Goal: Transaction & Acquisition: Purchase product/service

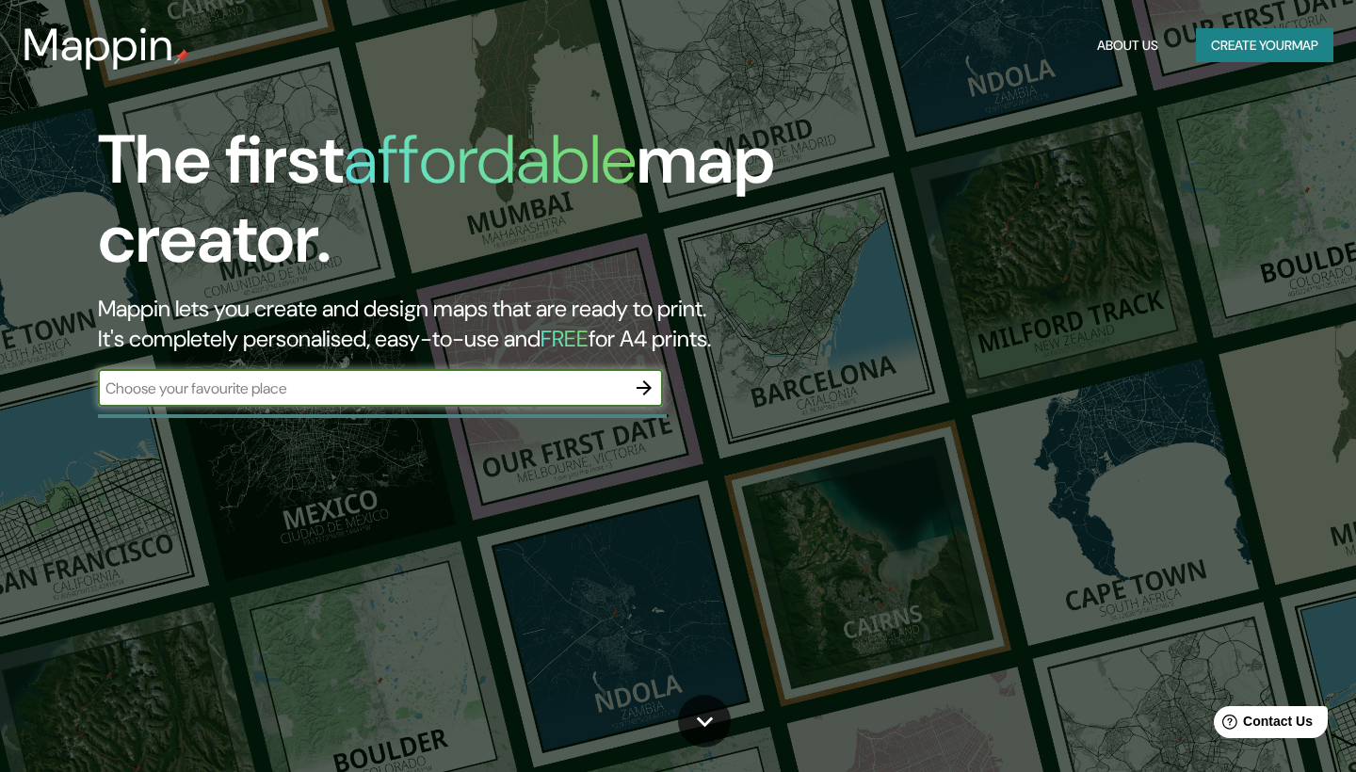
click at [327, 397] on div "​" at bounding box center [380, 388] width 565 height 38
paste input "[URL][DOMAIN_NAME]"
type input "[URL][DOMAIN_NAME]"
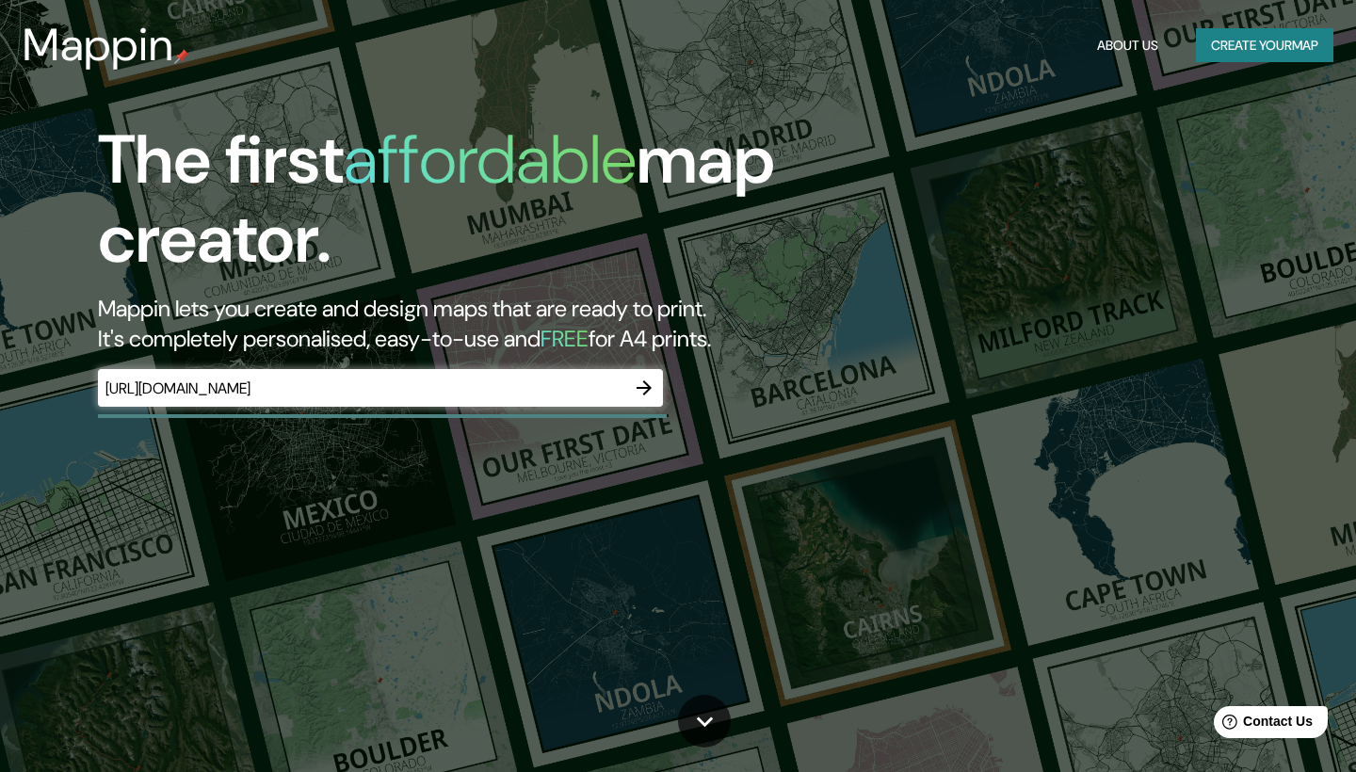
drag, startPoint x: 327, startPoint y: 397, endPoint x: 71, endPoint y: 382, distance: 256.6
click at [71, 382] on div "The first affordable map creator. Mappin lets you create and design maps that a…" at bounding box center [437, 273] width 814 height 305
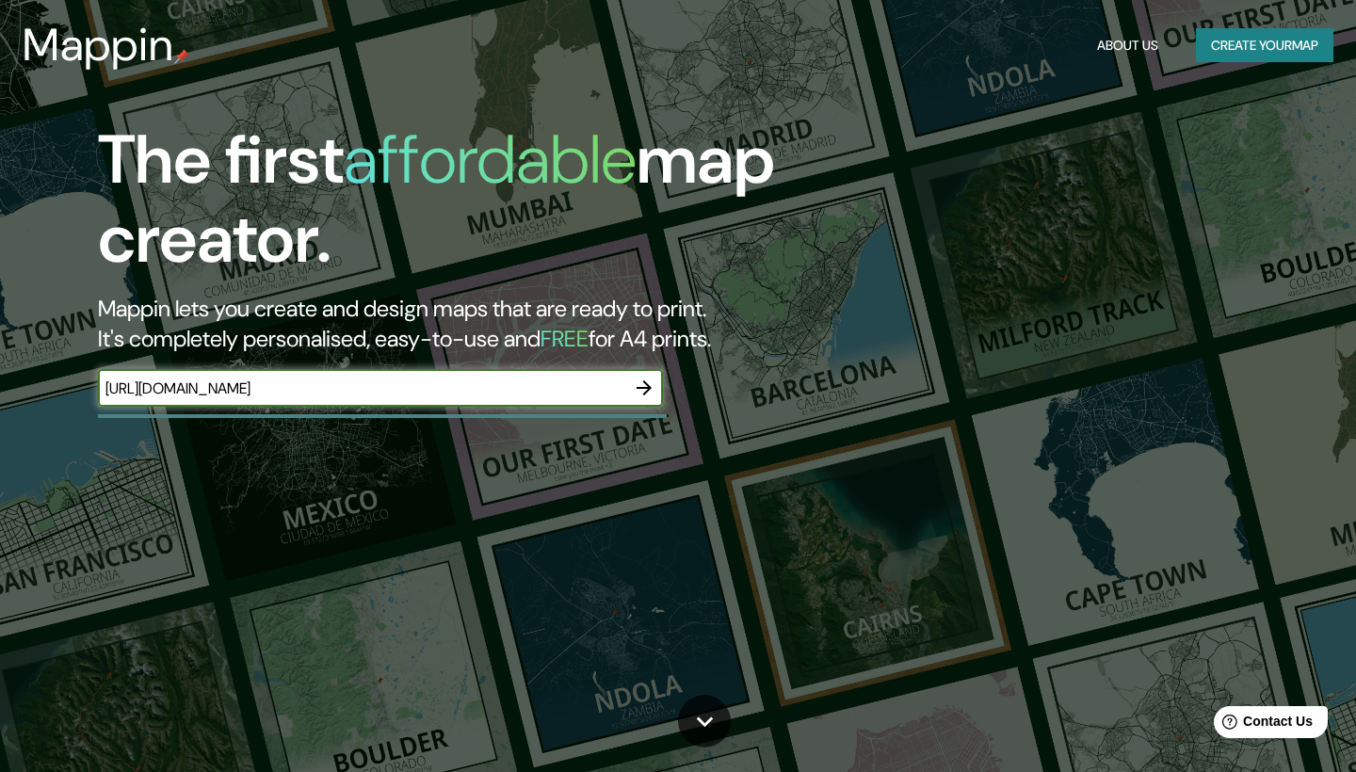
drag, startPoint x: 303, startPoint y: 385, endPoint x: 57, endPoint y: 382, distance: 246.8
click at [57, 382] on div "The first affordable map creator. Mappin lets you create and design maps that a…" at bounding box center [437, 273] width 814 height 305
type input "auditorio parco della musica"
click at [642, 381] on icon "button" at bounding box center [644, 388] width 23 height 23
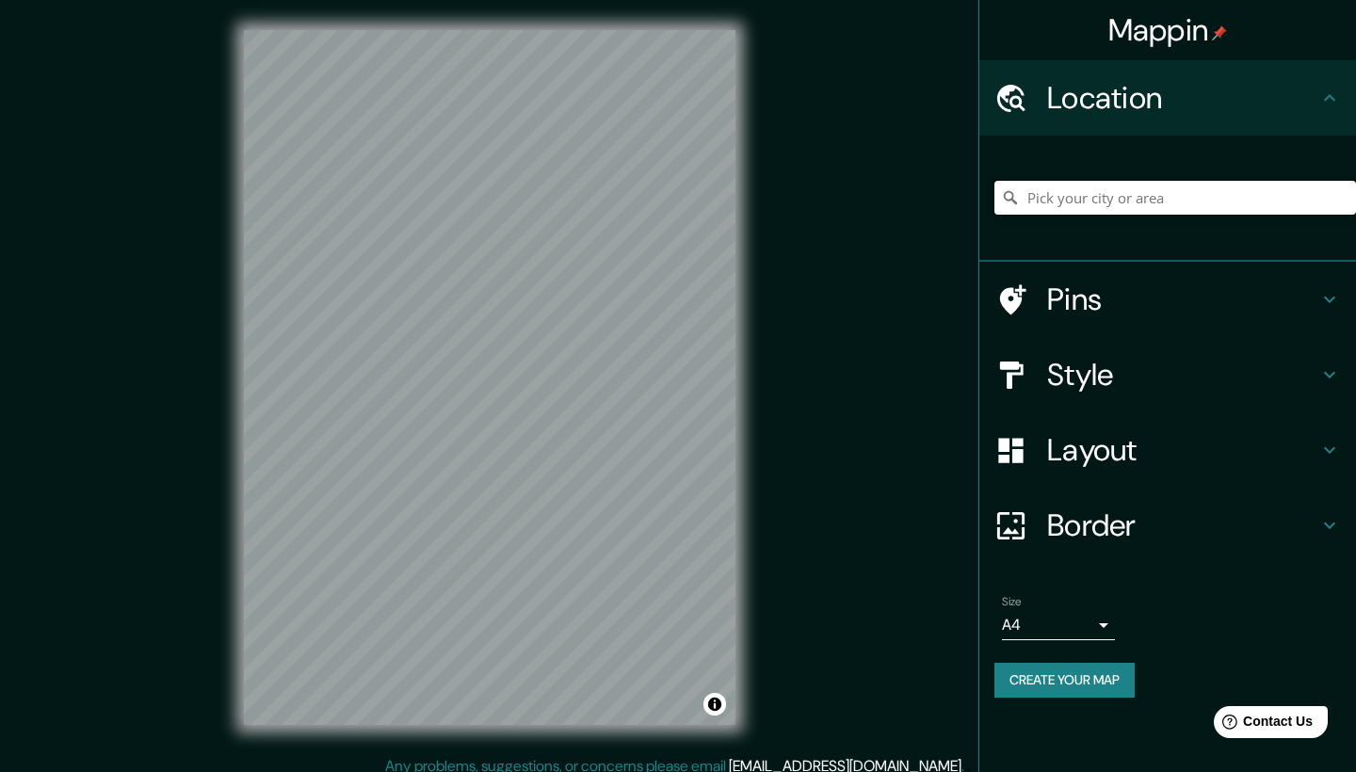
click at [1138, 199] on input "Pick your city or area" at bounding box center [1176, 198] width 362 height 34
paste input "auditorium [GEOGRAPHIC_DATA]"
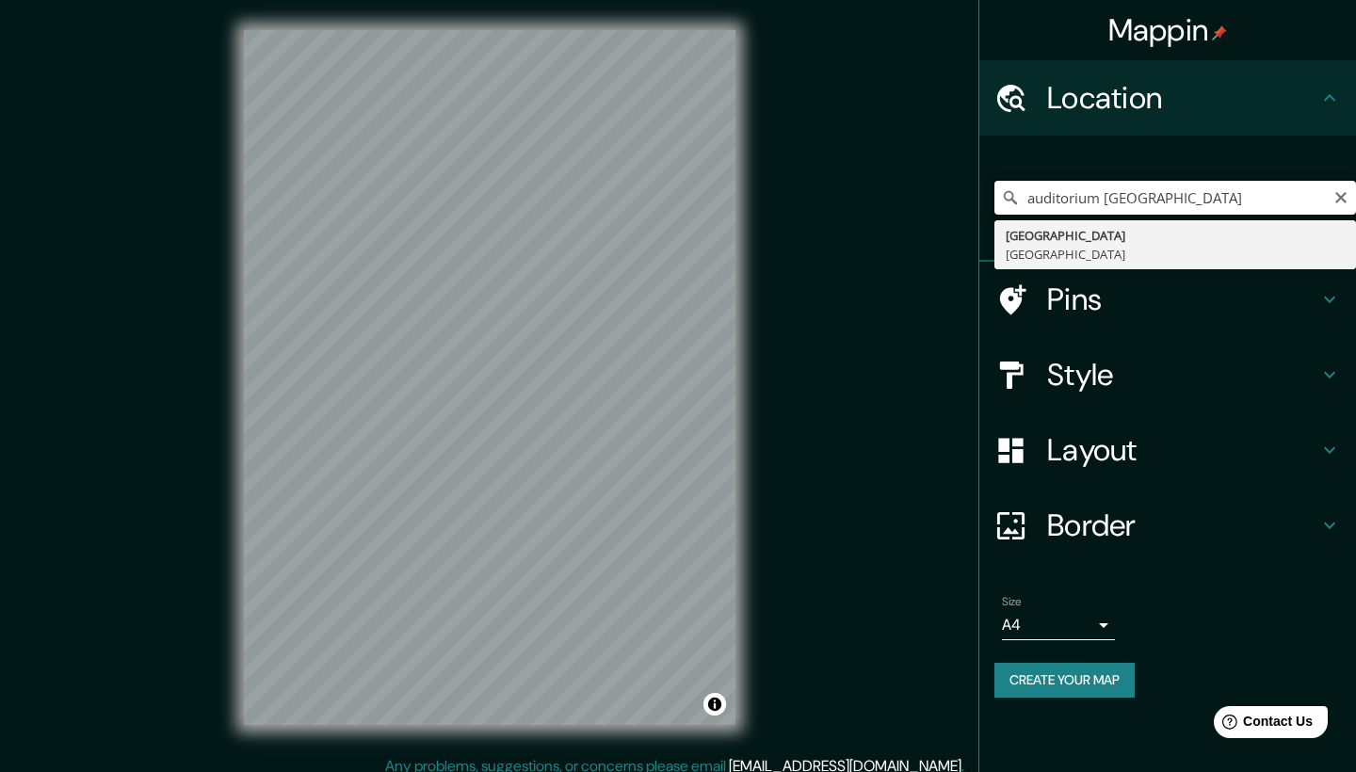
type input "[GEOGRAPHIC_DATA], [GEOGRAPHIC_DATA], [GEOGRAPHIC_DATA]"
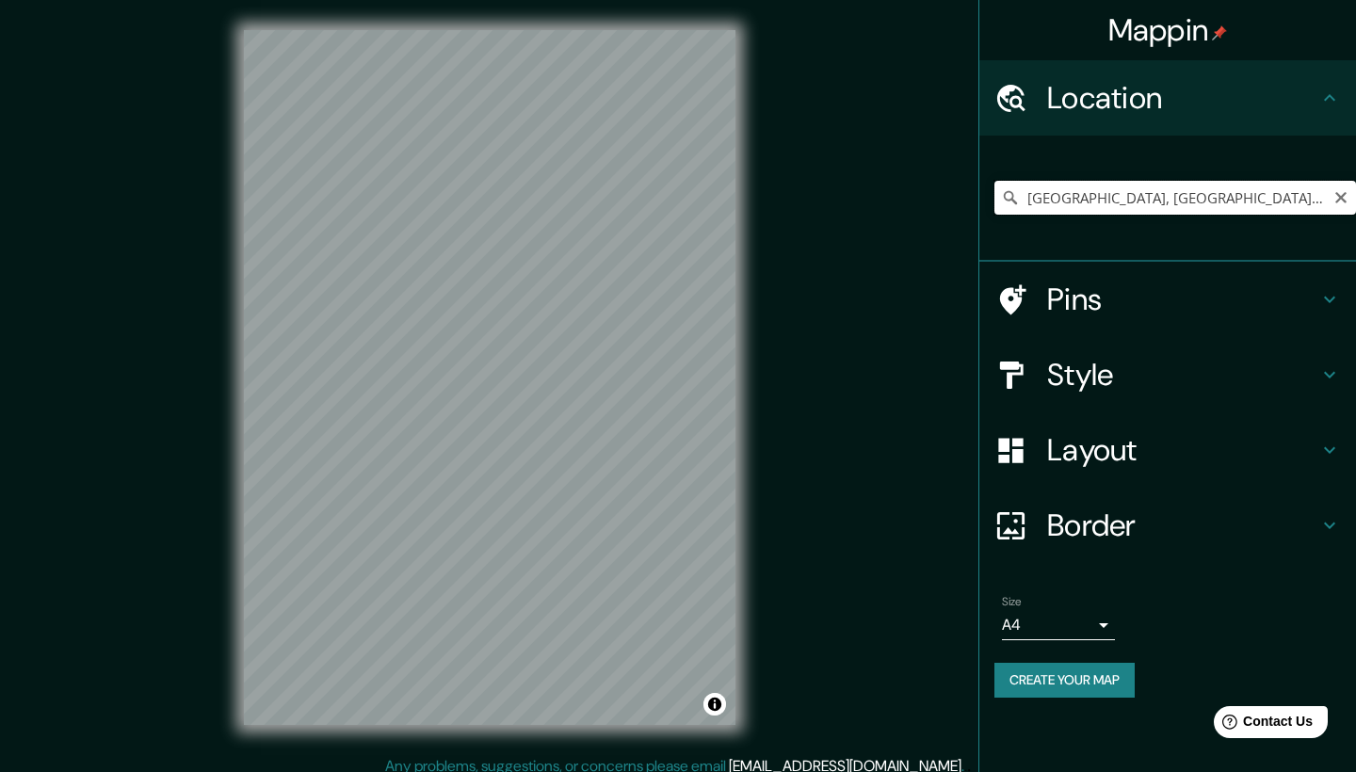
click at [1249, 195] on input "[GEOGRAPHIC_DATA], [GEOGRAPHIC_DATA], [GEOGRAPHIC_DATA]" at bounding box center [1176, 198] width 362 height 34
drag, startPoint x: 1277, startPoint y: 196, endPoint x: 886, endPoint y: 194, distance: 390.9
click at [889, 194] on div "Mappin Location [GEOGRAPHIC_DATA], [GEOGRAPHIC_DATA], [GEOGRAPHIC_DATA] [GEOGRA…" at bounding box center [678, 393] width 1356 height 786
paste input "auditorium [GEOGRAPHIC_DATA]"
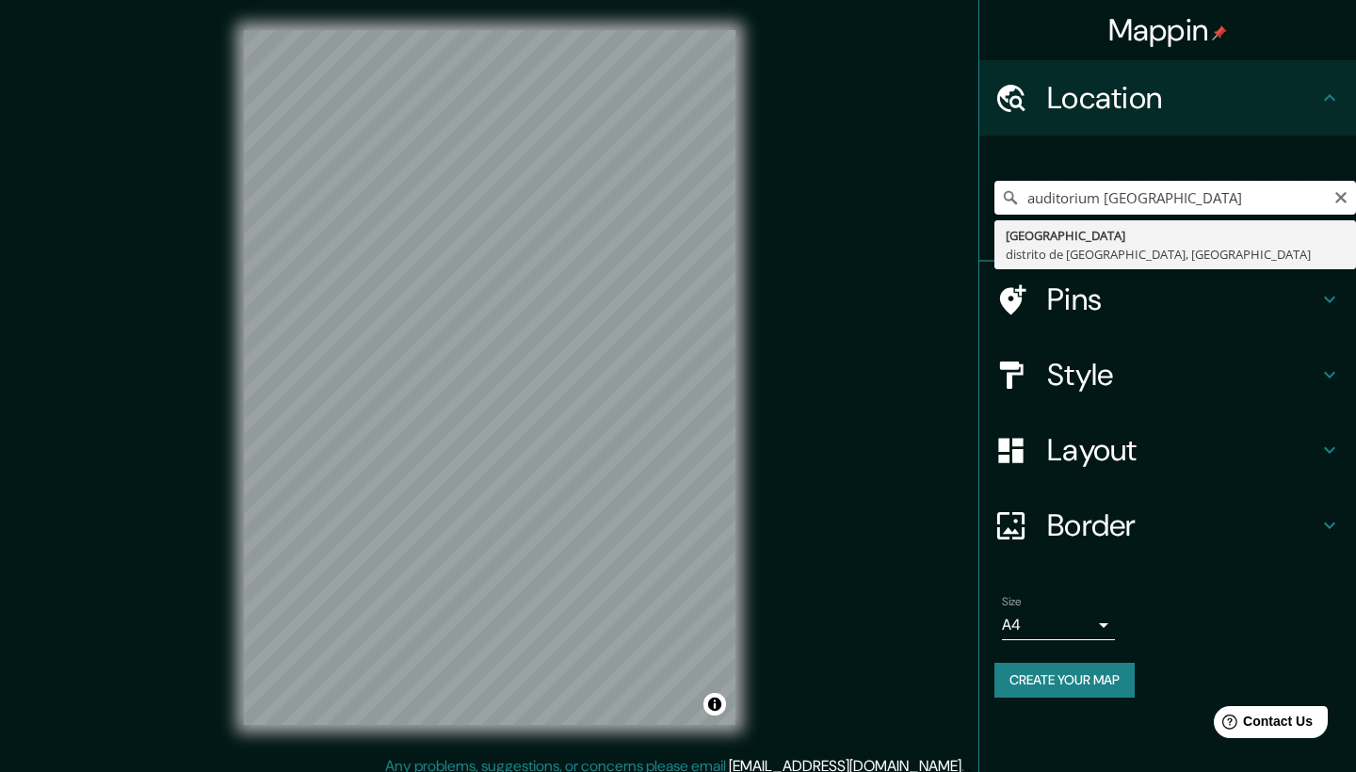
type input "[GEOGRAPHIC_DATA], [GEOGRAPHIC_DATA], [GEOGRAPHIC_DATA]"
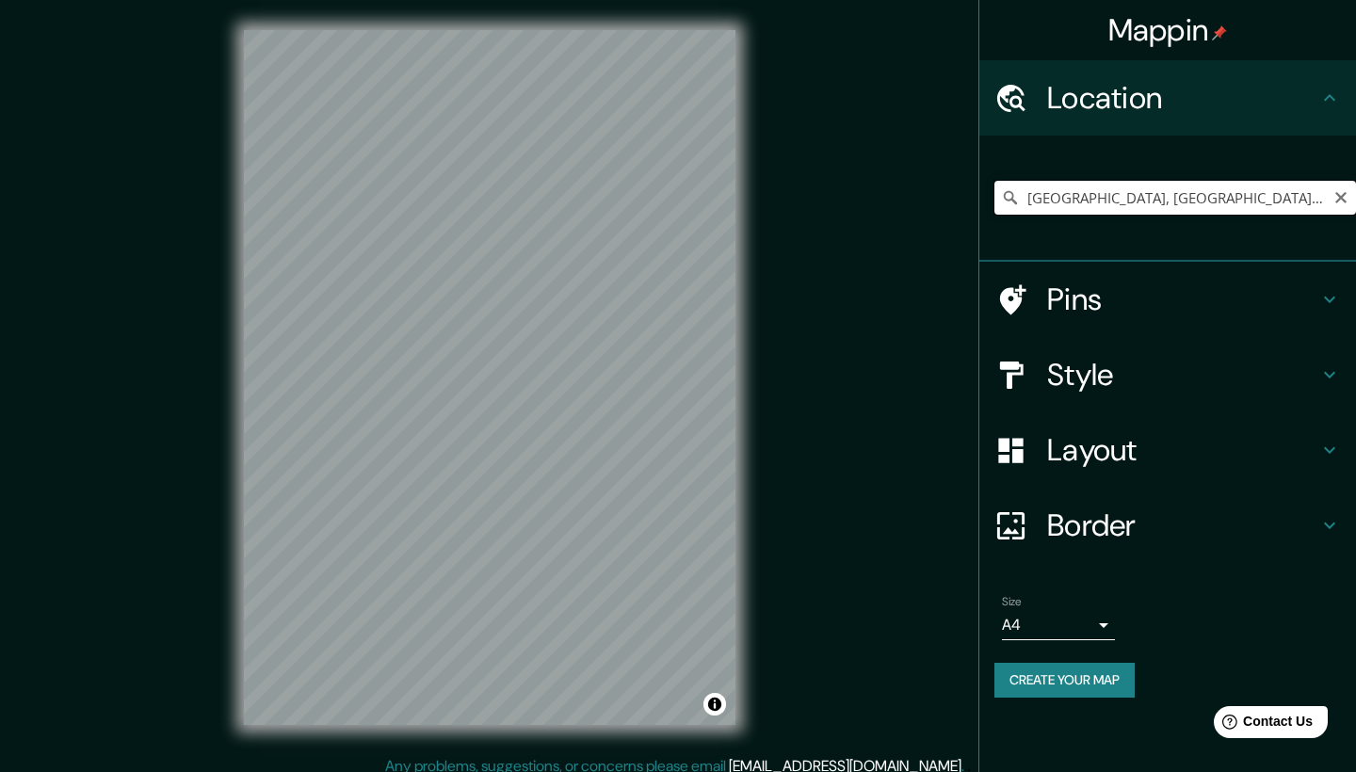
drag, startPoint x: 1216, startPoint y: 199, endPoint x: 886, endPoint y: 245, distance: 332.9
click at [893, 245] on div "Mappin Location [GEOGRAPHIC_DATA], [GEOGRAPHIC_DATA], [GEOGRAPHIC_DATA] [GEOGRA…" at bounding box center [678, 393] width 1356 height 786
drag, startPoint x: 1261, startPoint y: 195, endPoint x: 953, endPoint y: 189, distance: 308.0
click at [954, 190] on div "Mappin Location [GEOGRAPHIC_DATA], [GEOGRAPHIC_DATA], [GEOGRAPHIC_DATA] [GEOGRA…" at bounding box center [678, 393] width 1356 height 786
paste input "auditorium [GEOGRAPHIC_DATA]"
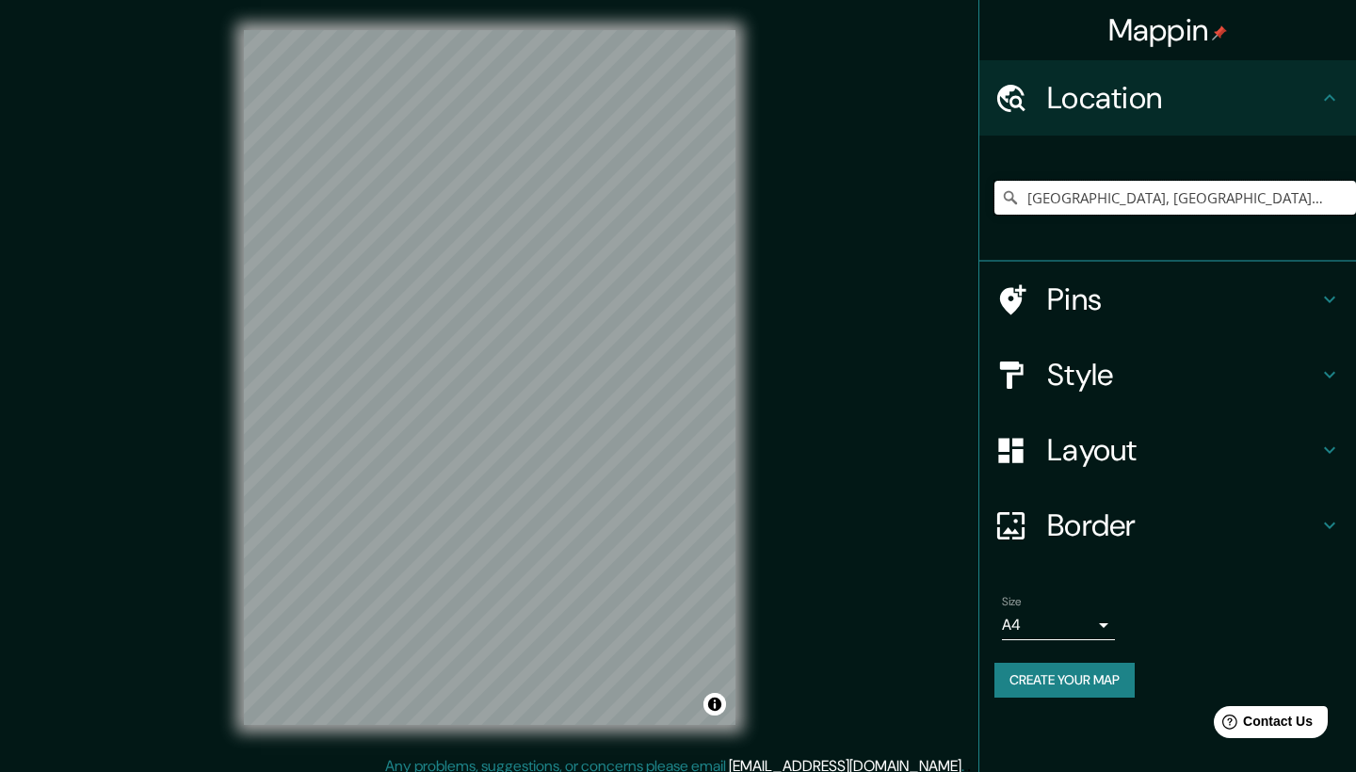
paste input "auditorium [GEOGRAPHIC_DATA]"
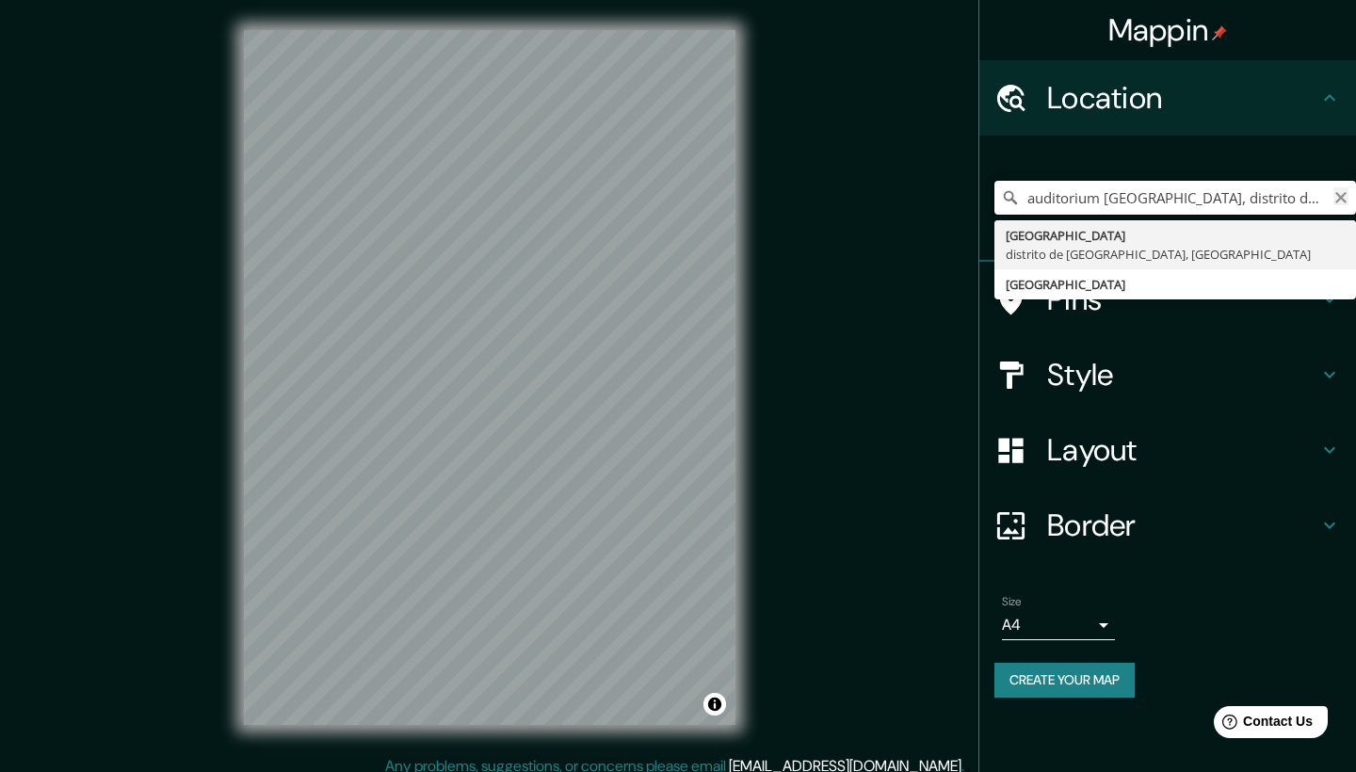
type input "auditorium [GEOGRAPHIC_DATA], distrito de [GEOGRAPHIC_DATA], [GEOGRAPHIC_DATA]"
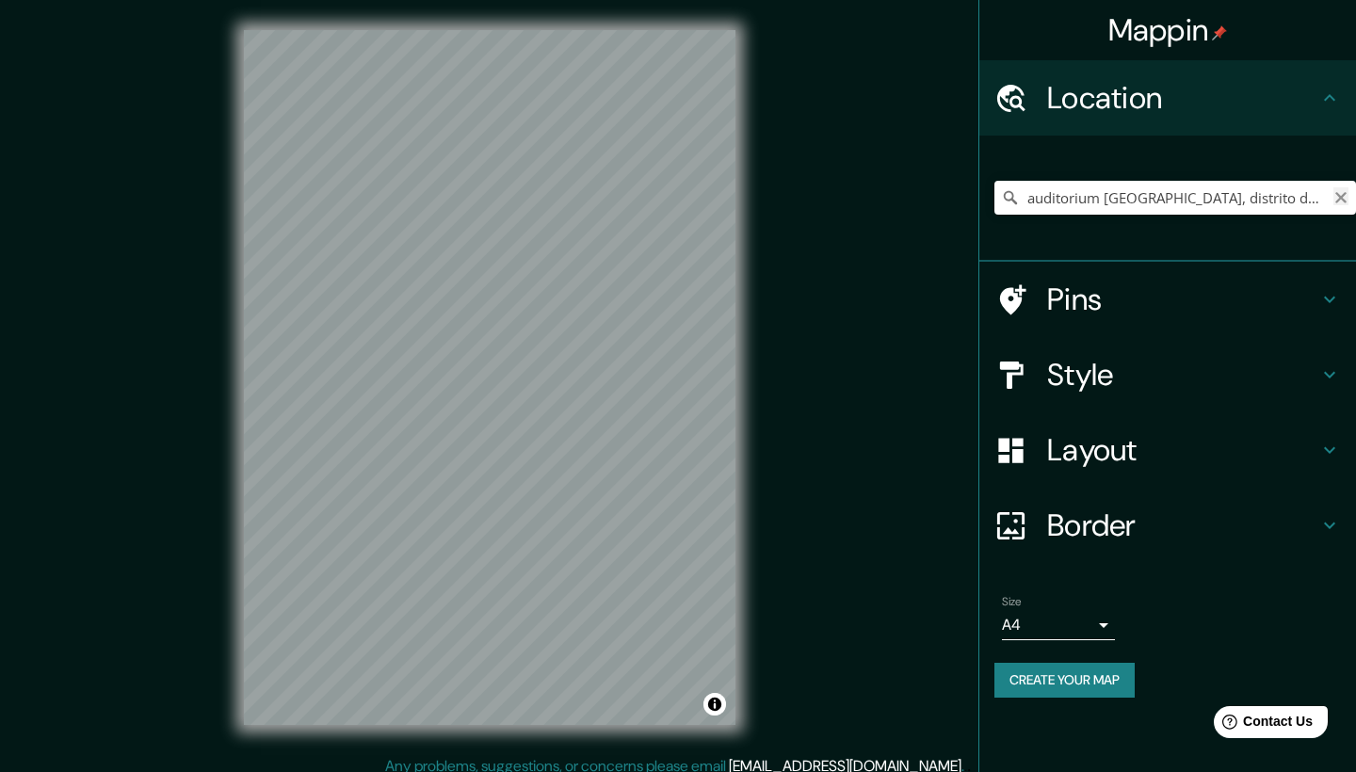
click at [1338, 196] on icon "Clear" at bounding box center [1341, 197] width 15 height 15
paste input "auditorium [GEOGRAPHIC_DATA]"
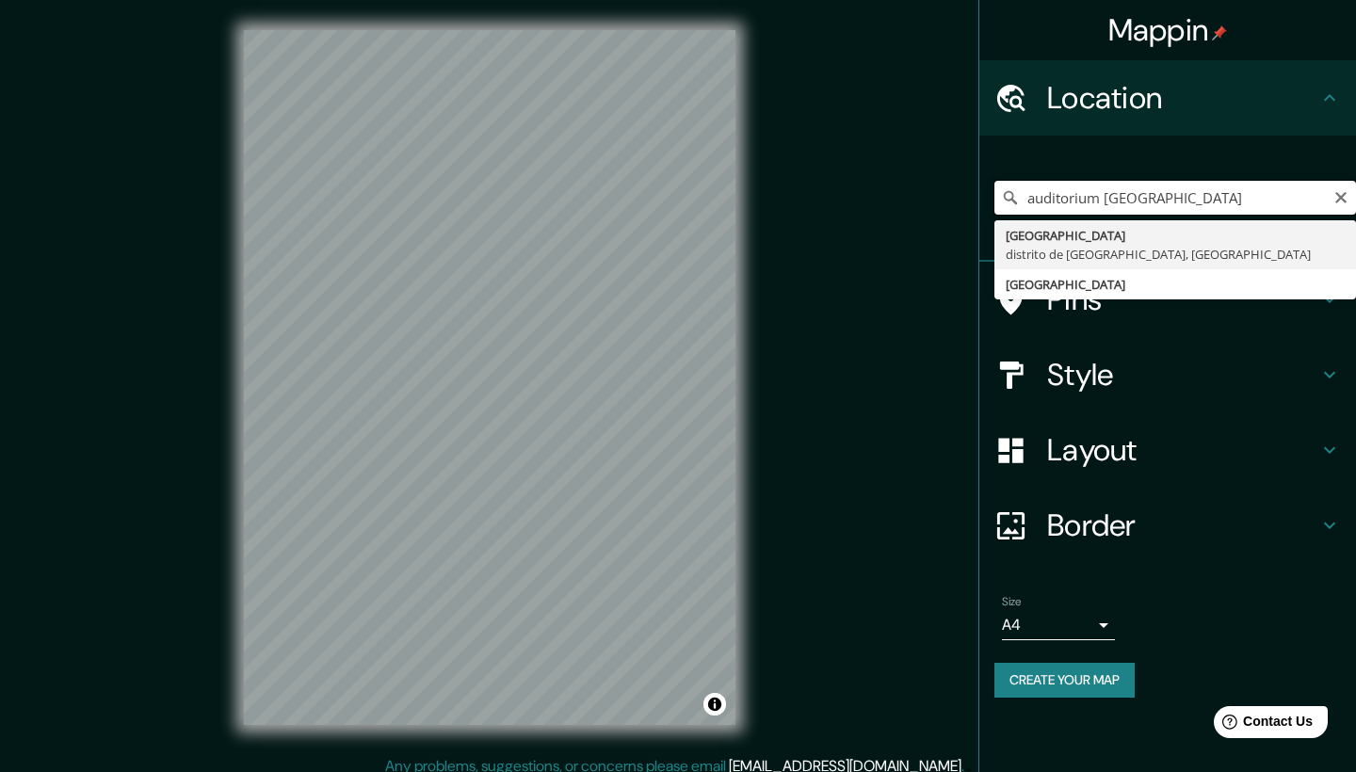
drag, startPoint x: 1278, startPoint y: 198, endPoint x: 1230, endPoint y: 197, distance: 48.0
click at [1230, 198] on input "auditorium [GEOGRAPHIC_DATA]" at bounding box center [1176, 198] width 362 height 34
type input "[GEOGRAPHIC_DATA], [GEOGRAPHIC_DATA], [GEOGRAPHIC_DATA]"
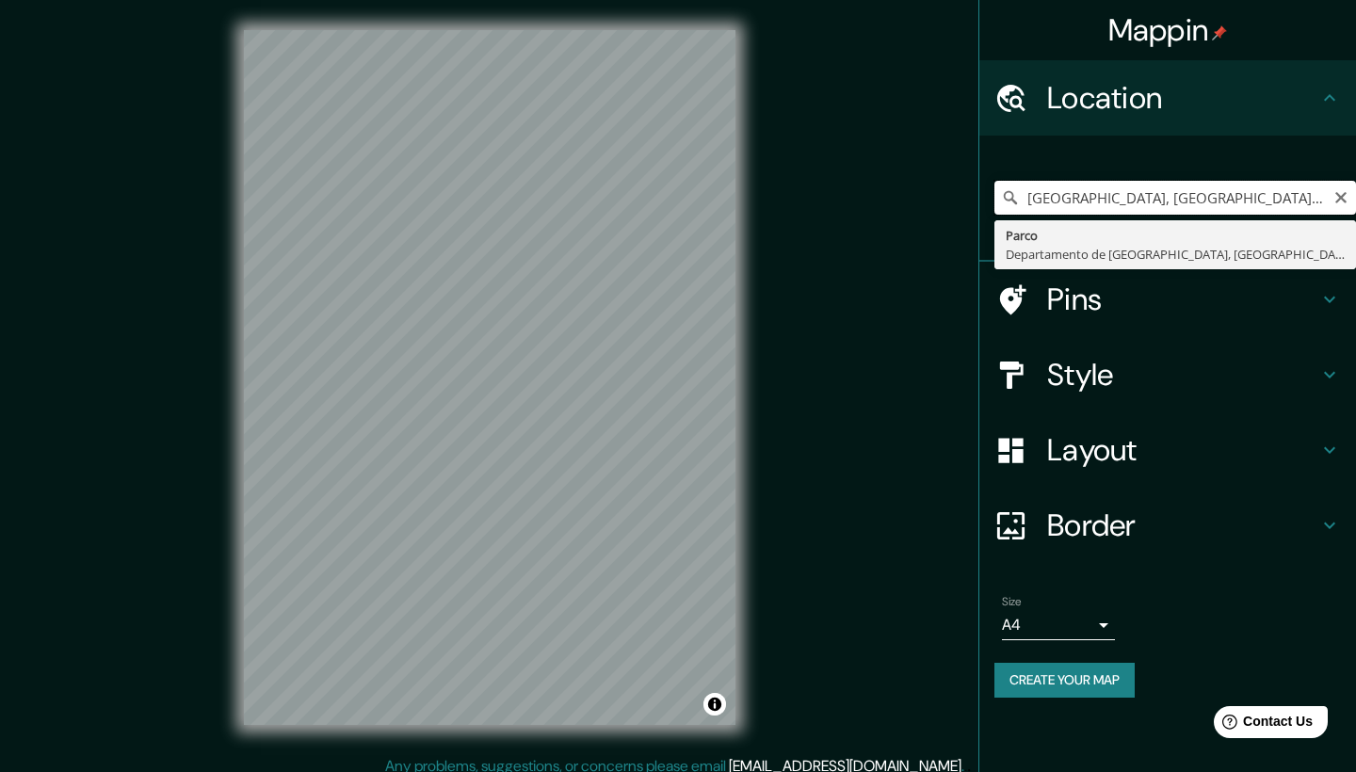
drag, startPoint x: 1273, startPoint y: 201, endPoint x: 984, endPoint y: 205, distance: 289.2
click at [984, 205] on div "[GEOGRAPHIC_DATA], [GEOGRAPHIC_DATA], [GEOGRAPHIC_DATA] [GEOGRAPHIC_DATA], [GEO…" at bounding box center [1168, 199] width 377 height 126
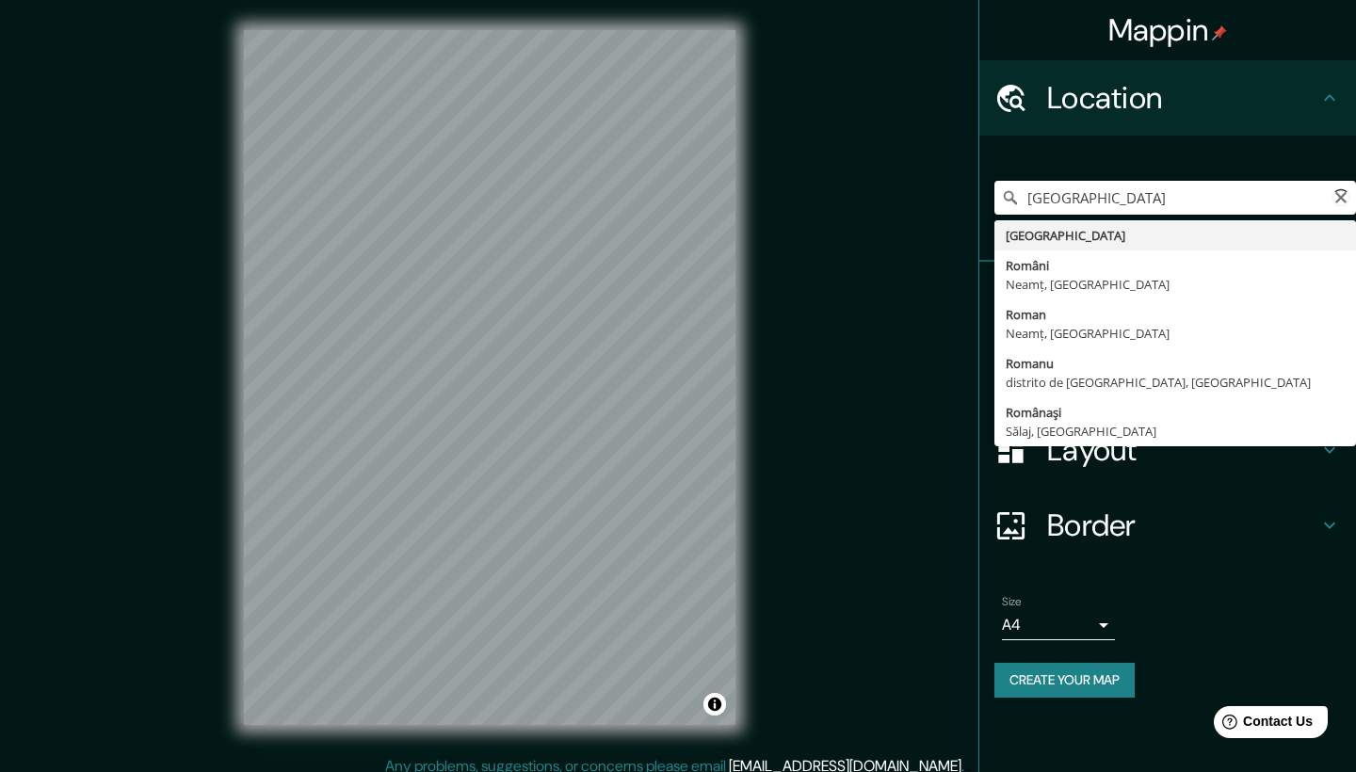
type input "[GEOGRAPHIC_DATA], distrito de [GEOGRAPHIC_DATA], [GEOGRAPHIC_DATA]"
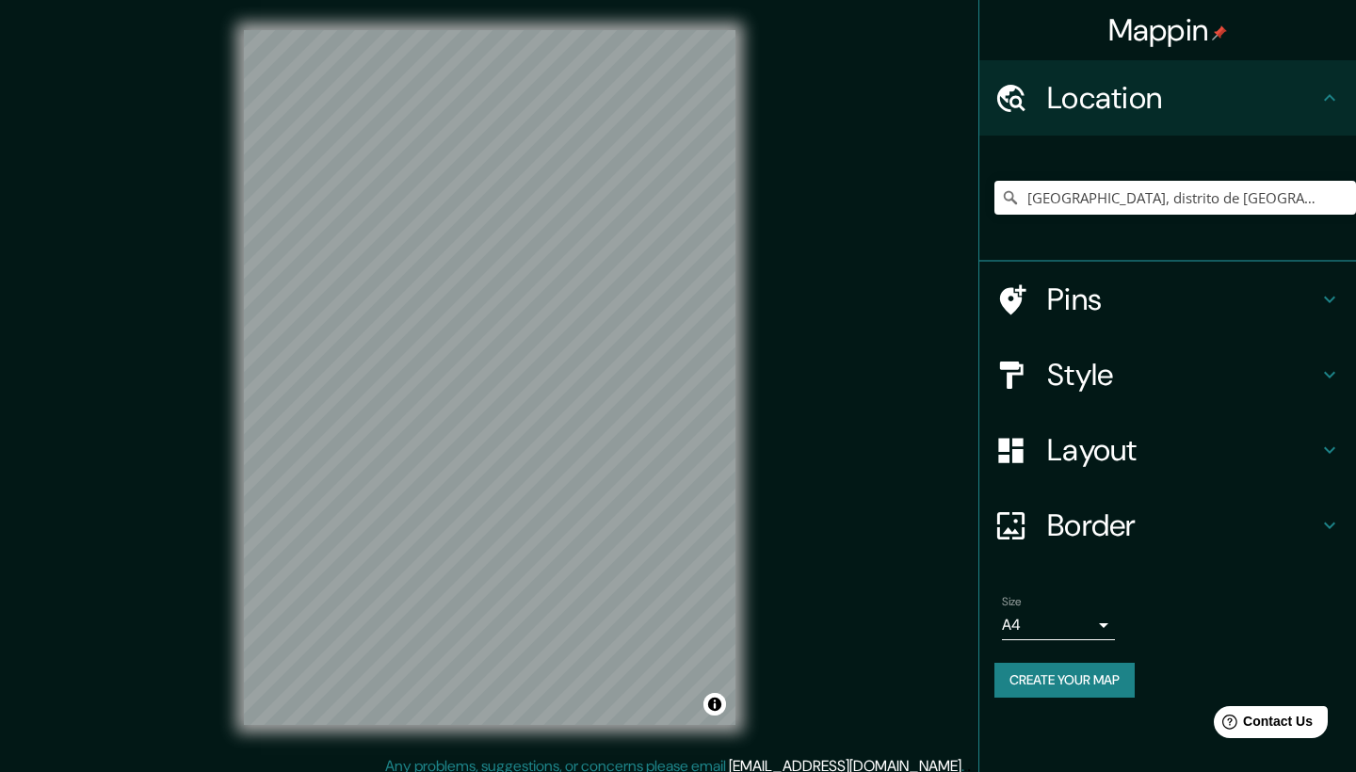
click at [1069, 365] on h4 "Style" at bounding box center [1182, 375] width 271 height 38
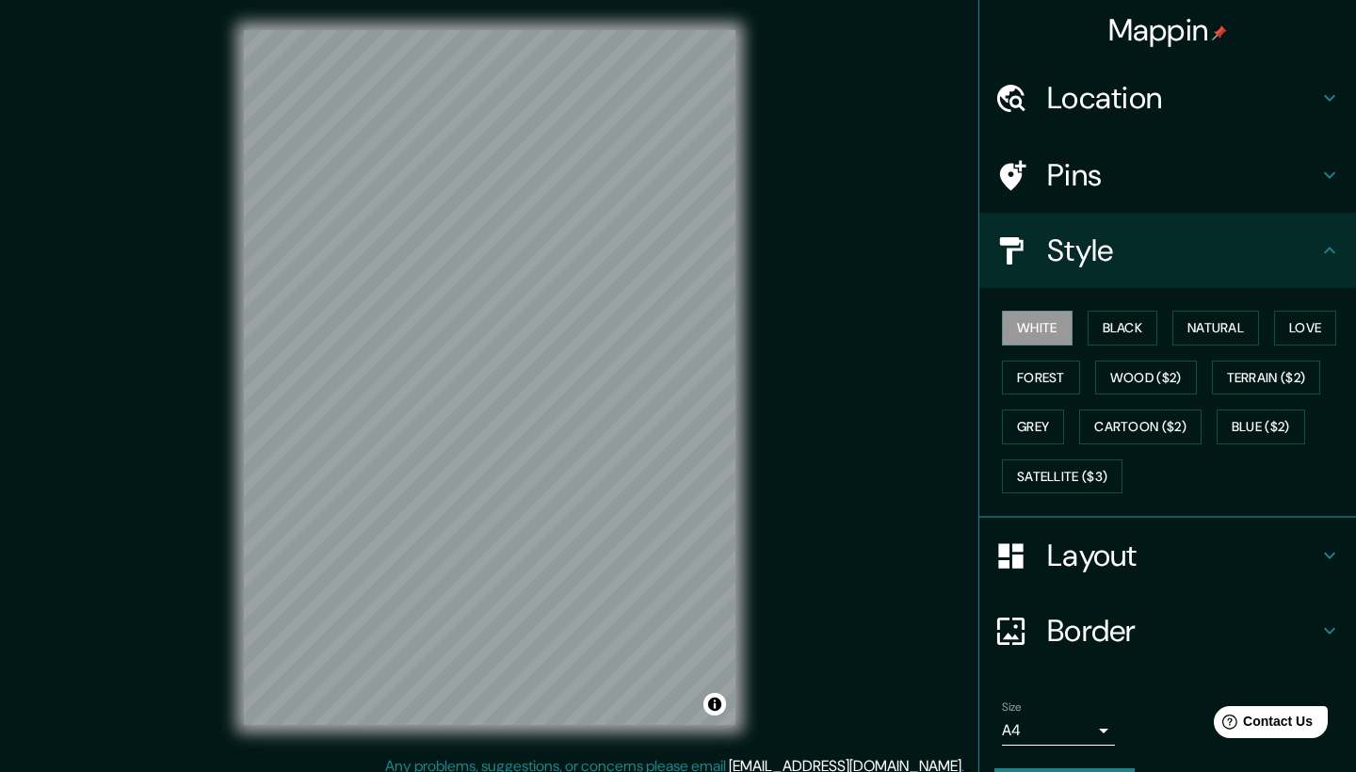
click at [1207, 232] on h4 "Style" at bounding box center [1182, 251] width 271 height 38
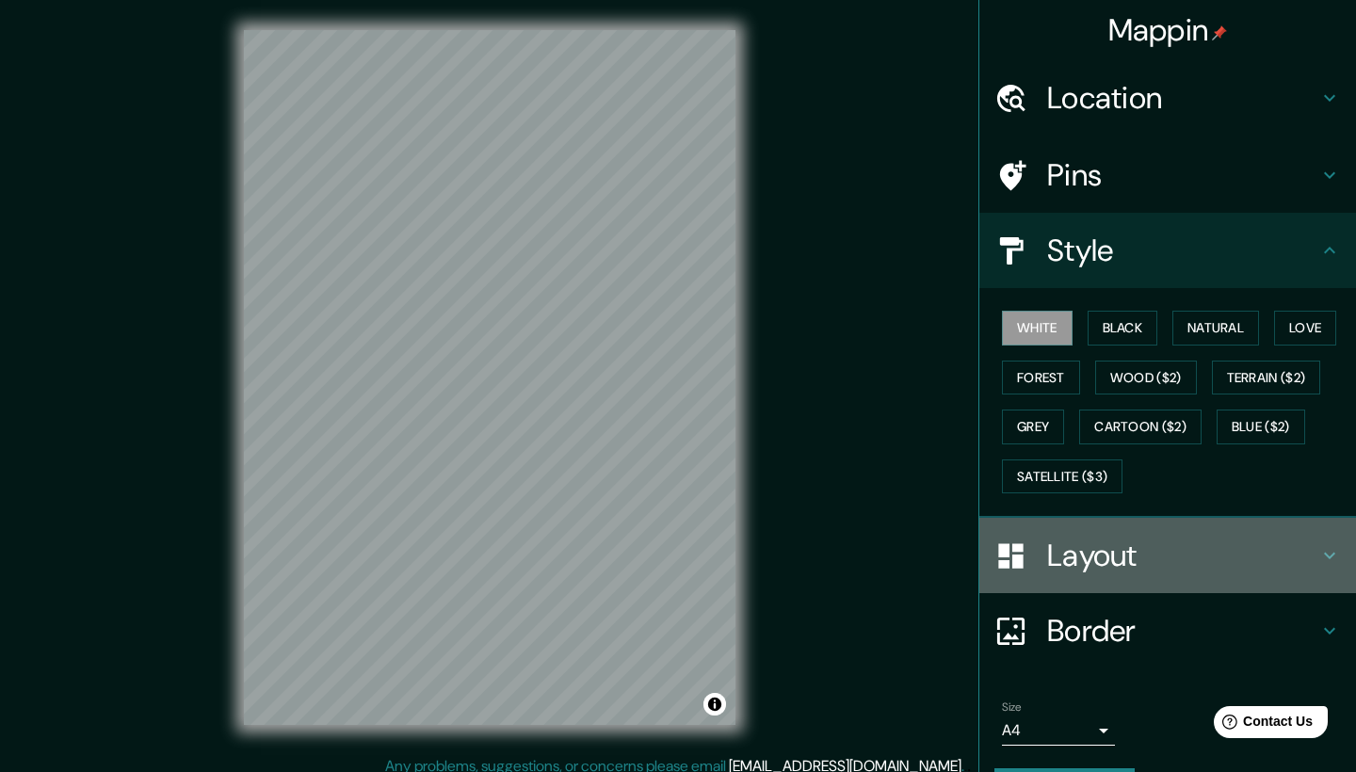
click at [1119, 547] on h4 "Layout" at bounding box center [1182, 556] width 271 height 38
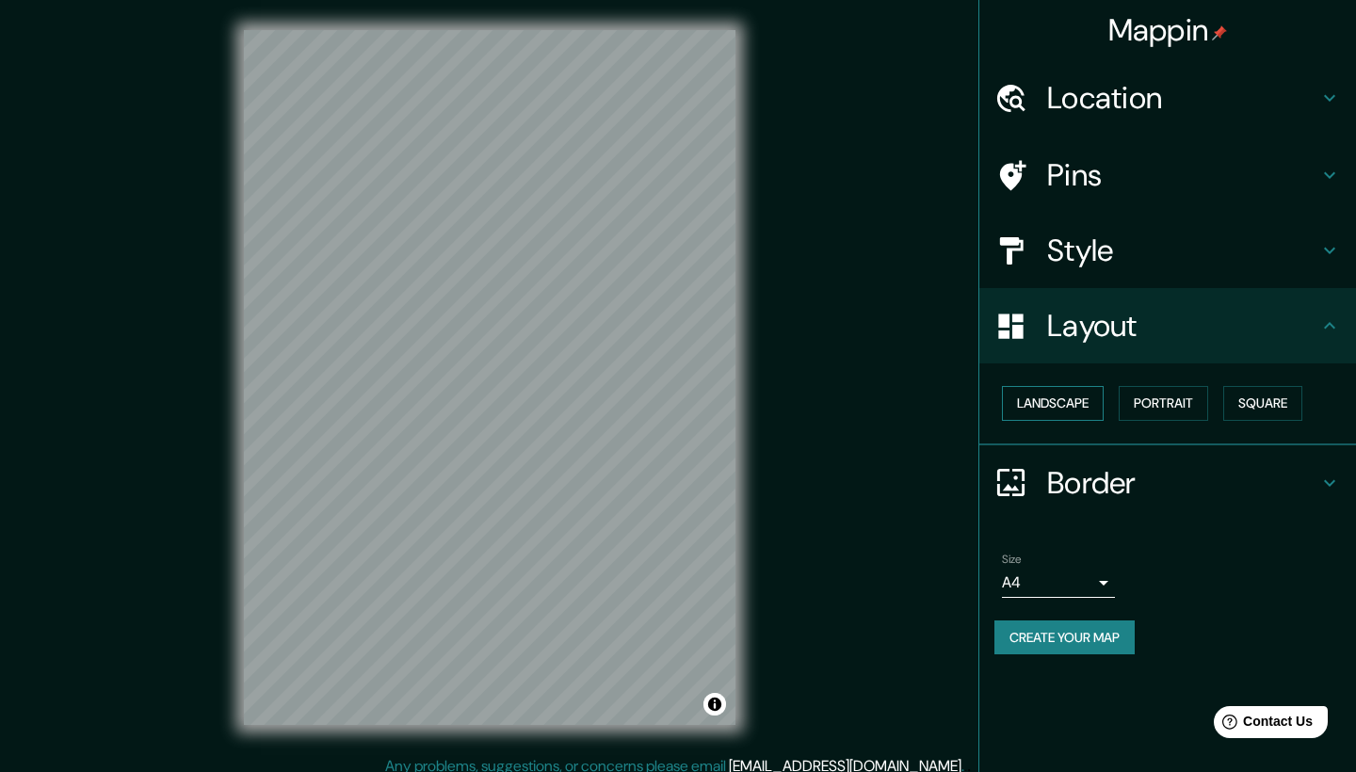
click at [1078, 408] on button "Landscape" at bounding box center [1053, 403] width 102 height 35
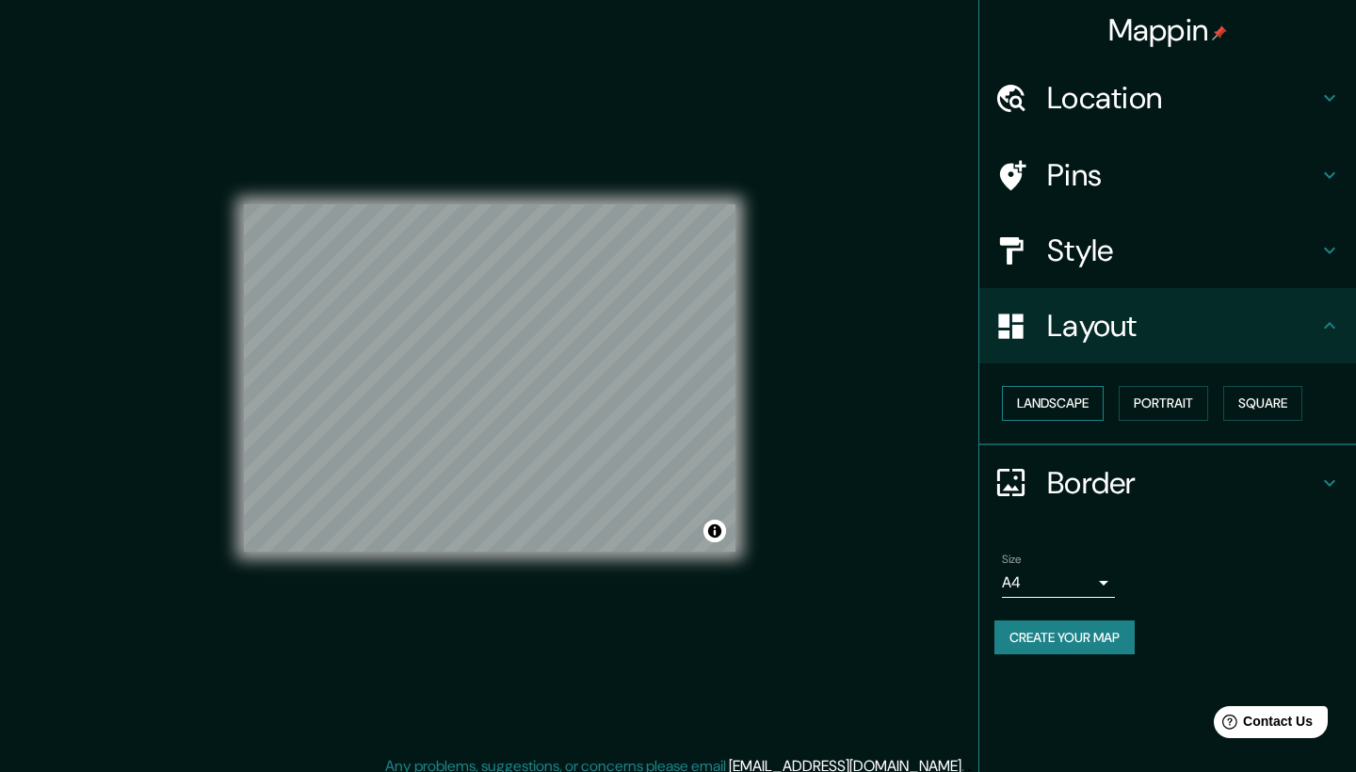
click at [1078, 408] on button "Landscape" at bounding box center [1053, 403] width 102 height 35
click at [1154, 408] on button "Portrait" at bounding box center [1163, 403] width 89 height 35
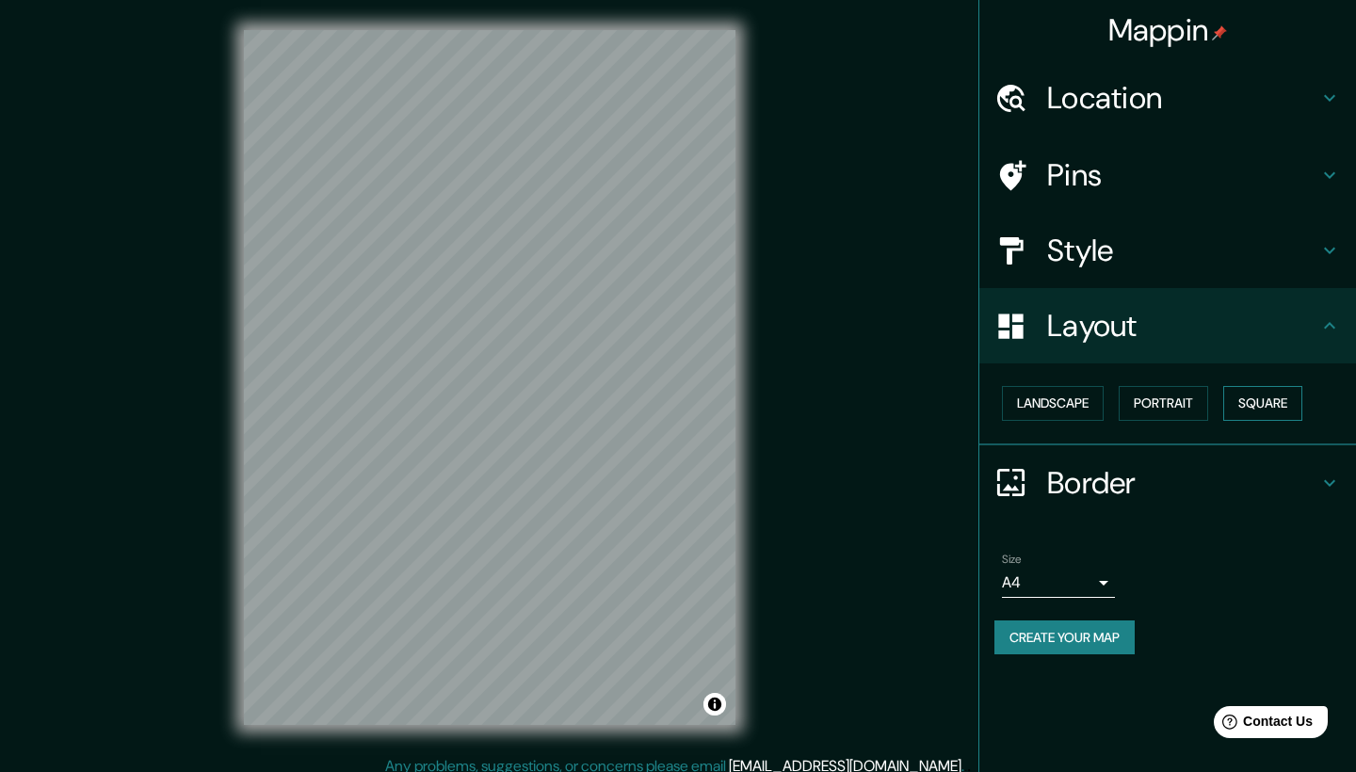
click at [1255, 397] on button "Square" at bounding box center [1263, 403] width 79 height 35
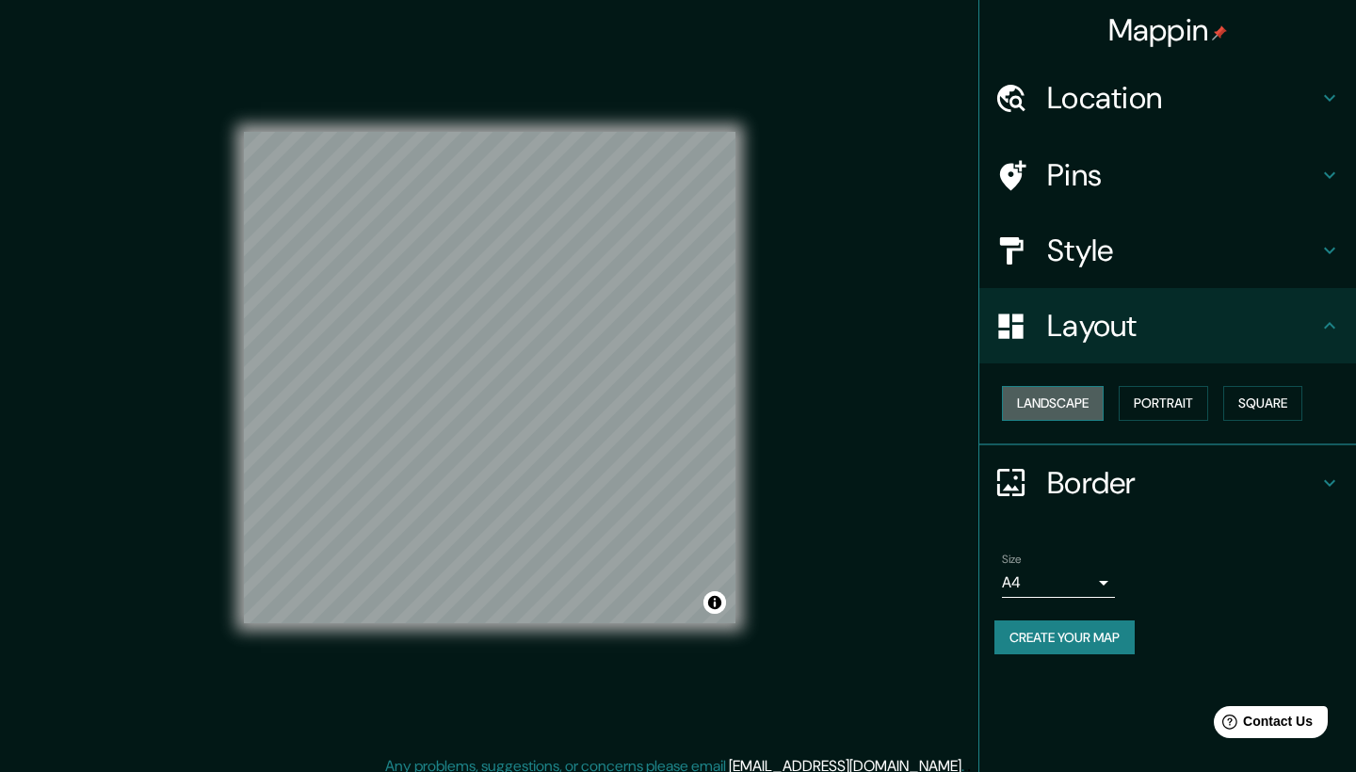
click at [1095, 399] on button "Landscape" at bounding box center [1053, 403] width 102 height 35
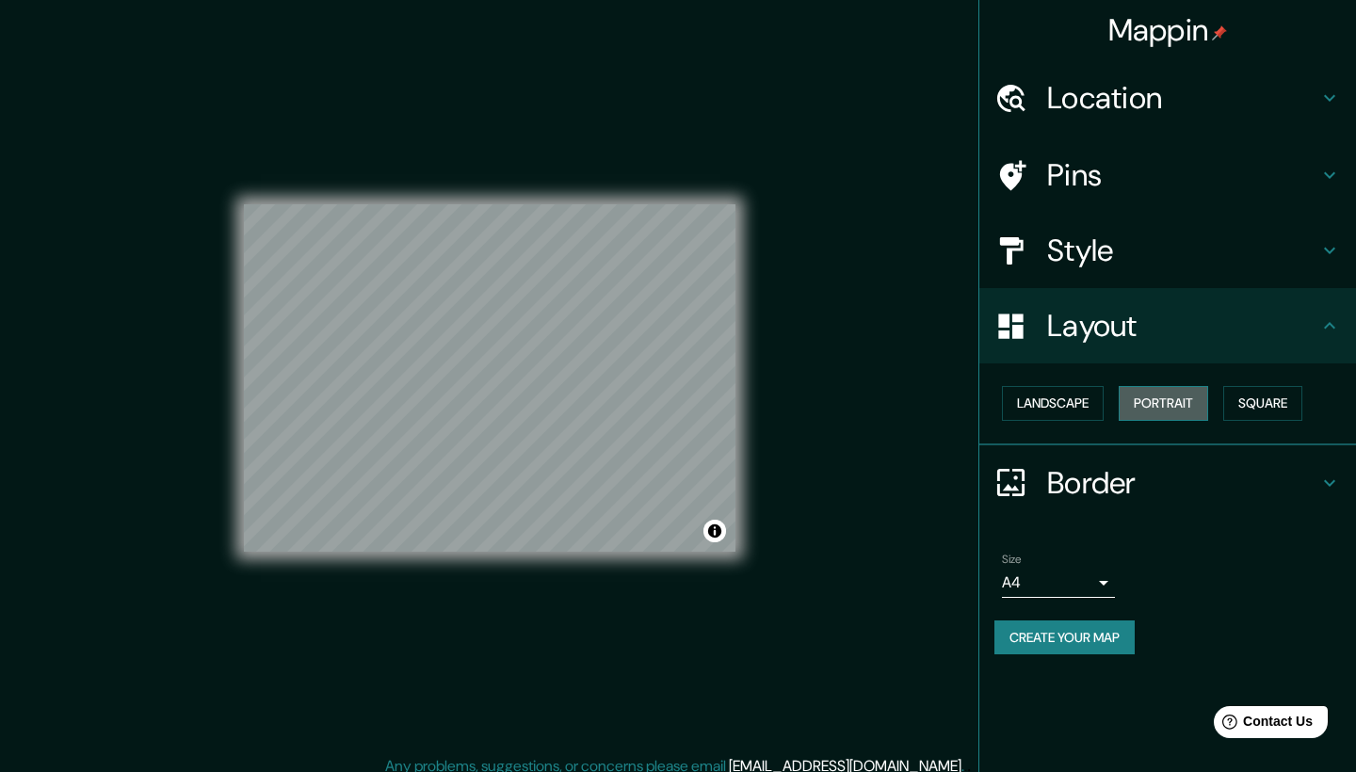
click at [1196, 403] on button "Portrait" at bounding box center [1163, 403] width 89 height 35
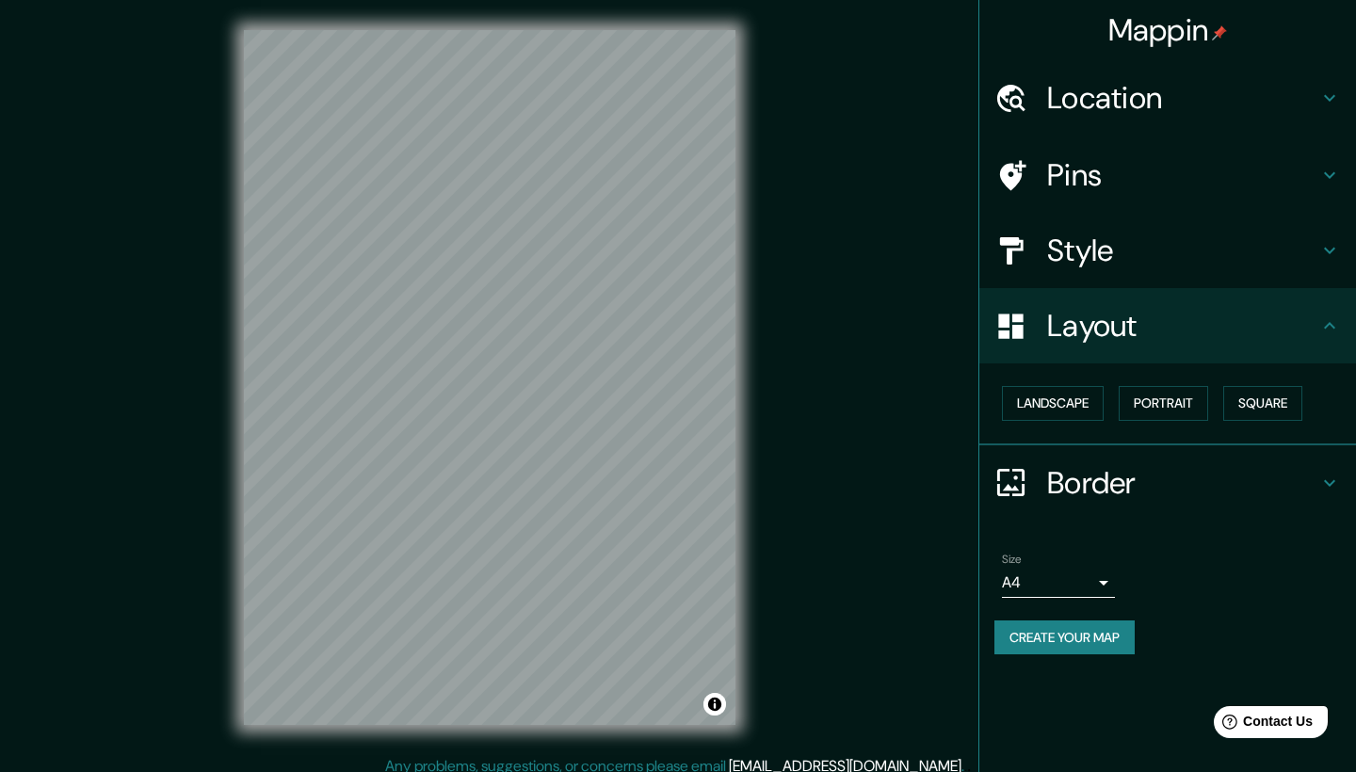
click at [1194, 478] on h4 "Border" at bounding box center [1182, 483] width 271 height 38
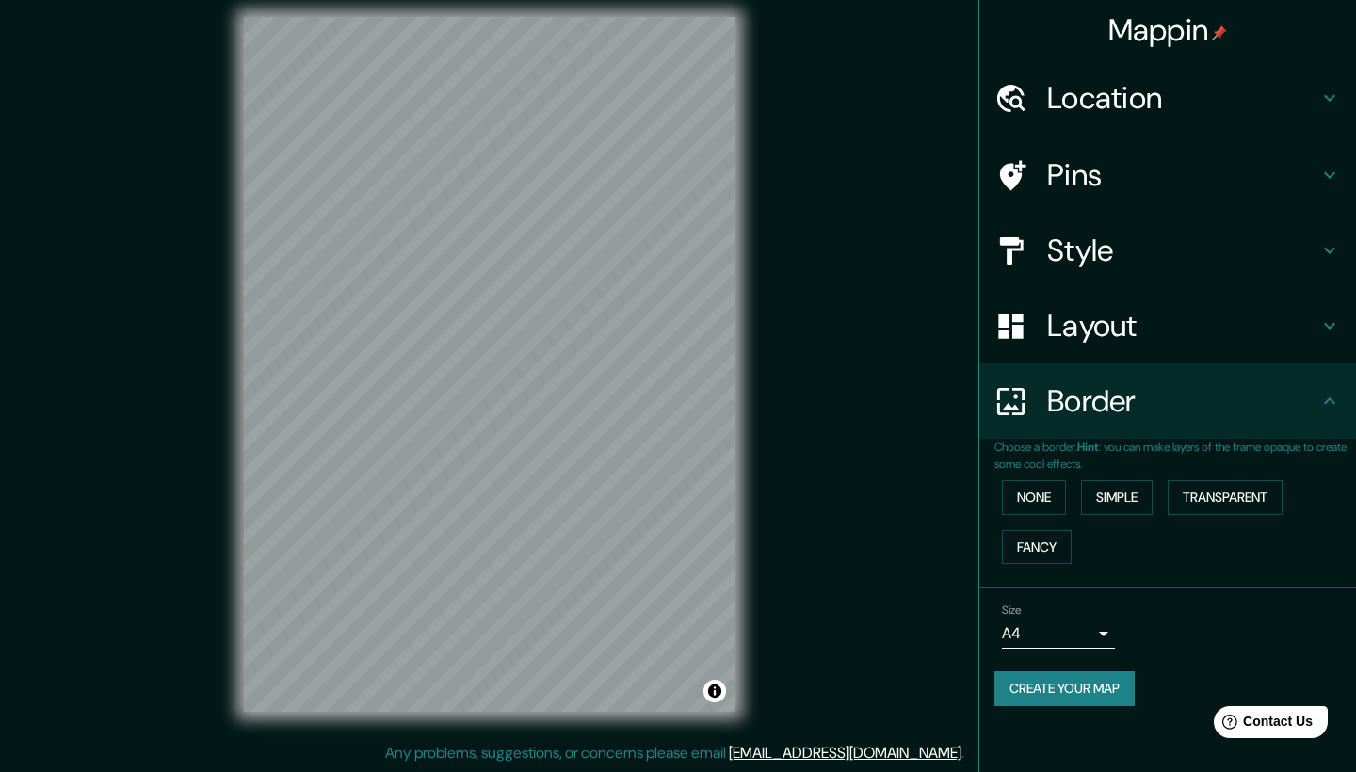
scroll to position [13, 0]
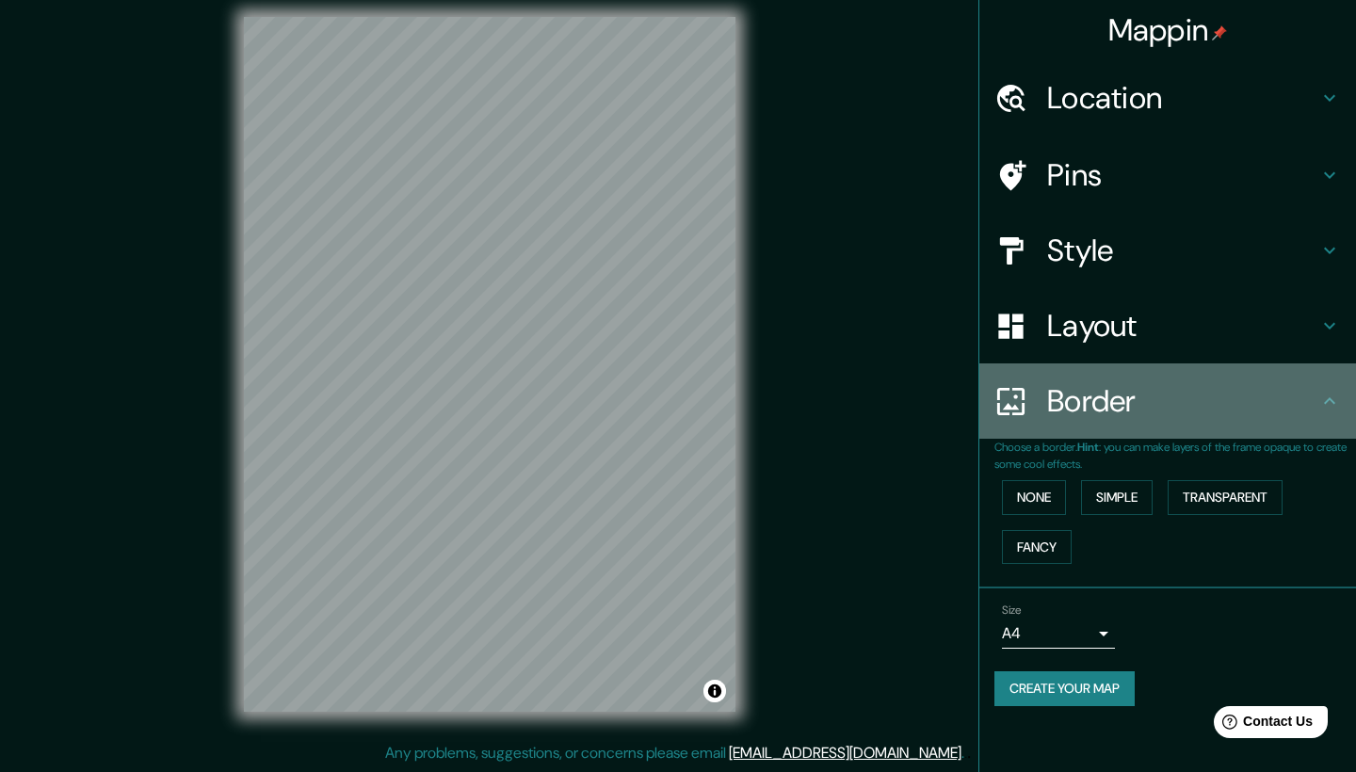
click at [1224, 382] on h4 "Border" at bounding box center [1182, 401] width 271 height 38
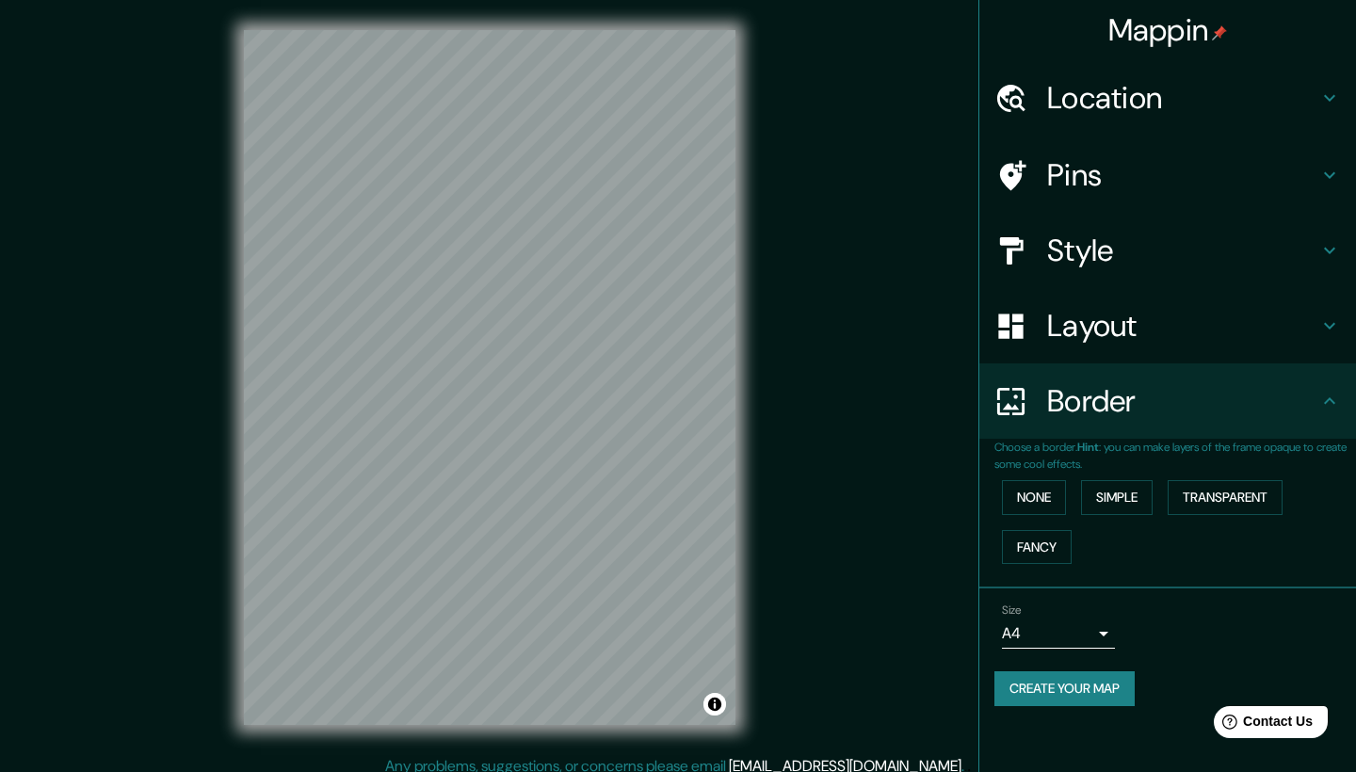
scroll to position [0, 0]
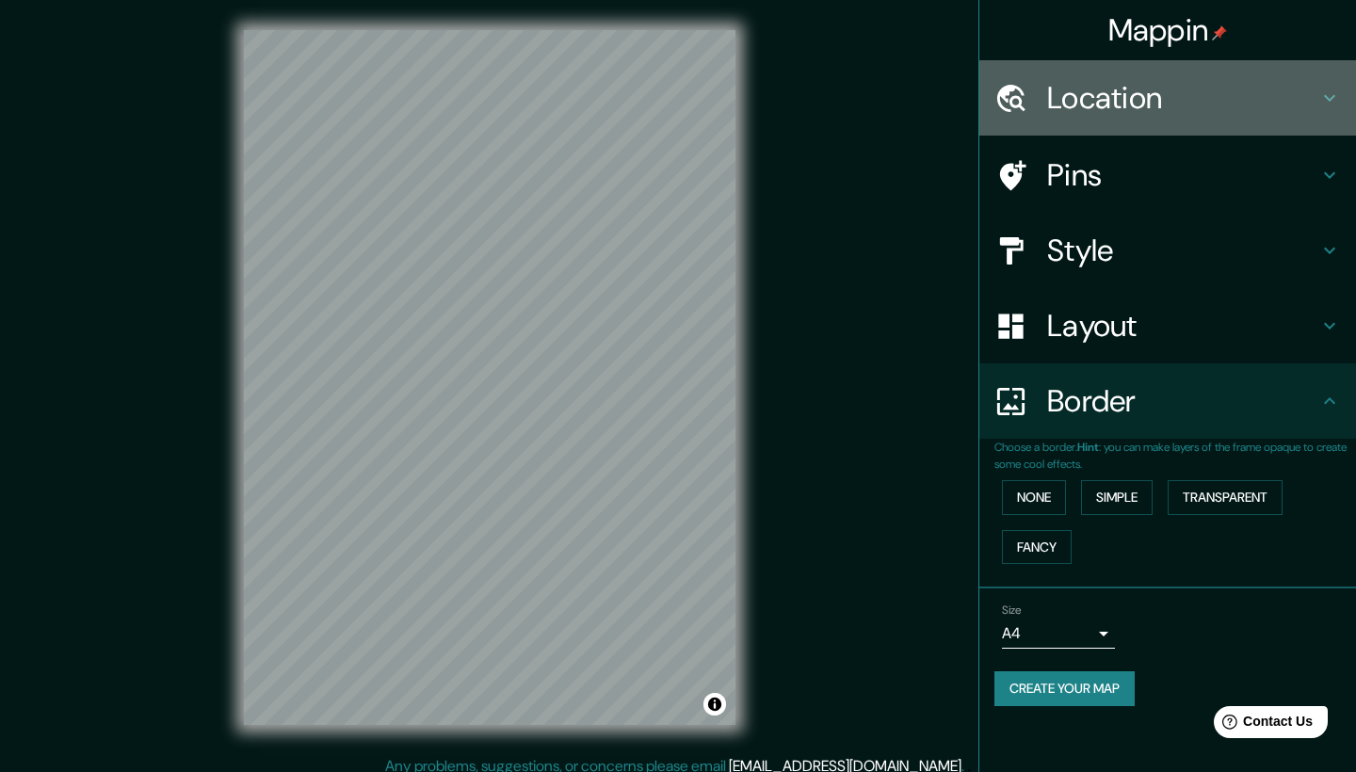
click at [1204, 108] on h4 "Location" at bounding box center [1182, 98] width 271 height 38
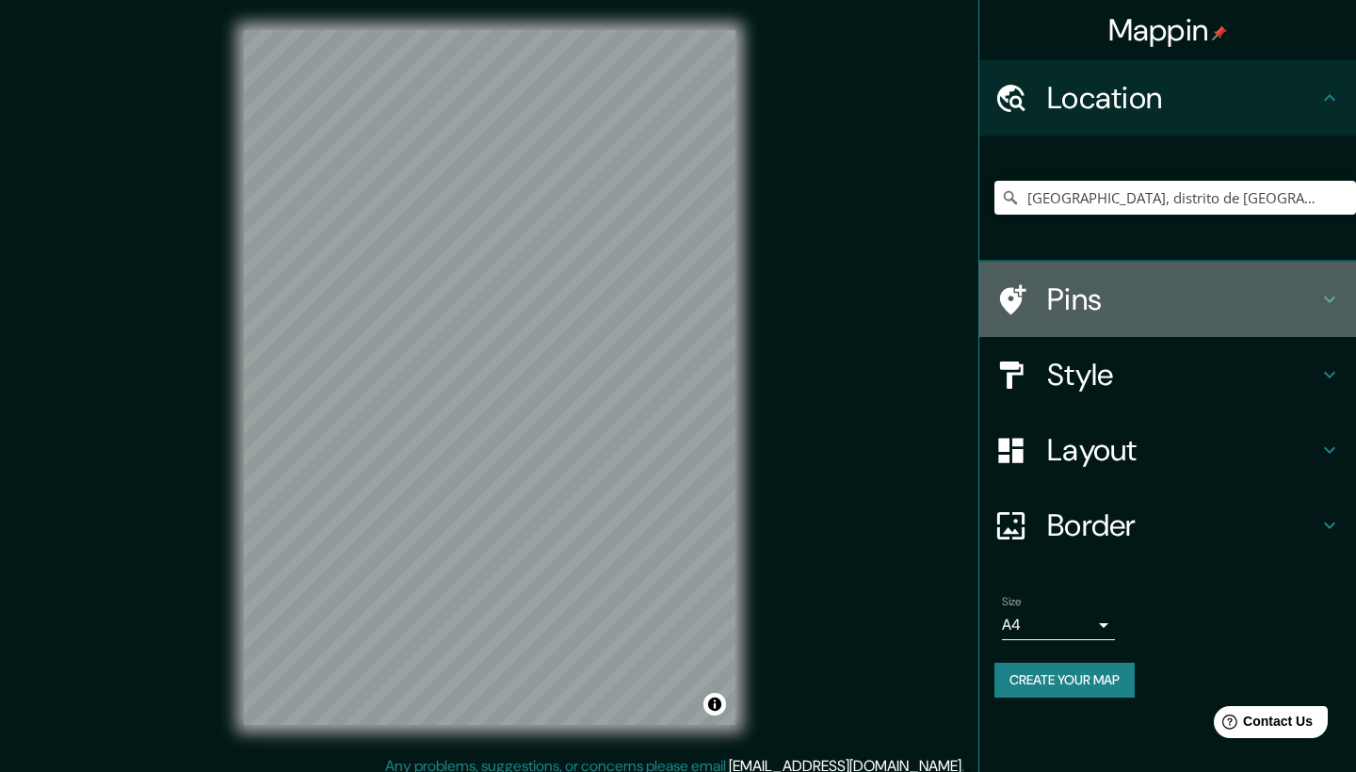
click at [1126, 293] on h4 "Pins" at bounding box center [1182, 300] width 271 height 38
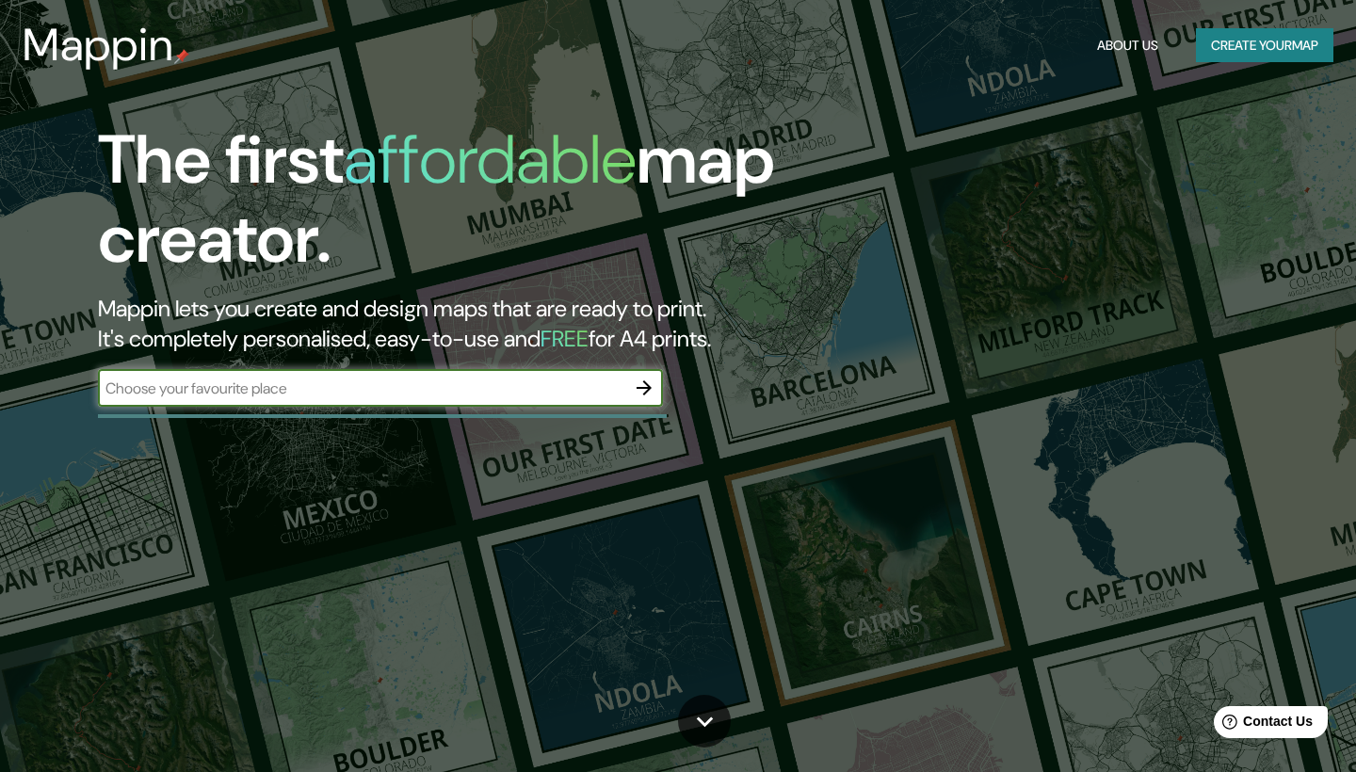
click at [326, 397] on input "text" at bounding box center [361, 389] width 527 height 22
type input "auditorium [GEOGRAPHIC_DATA]"
click at [638, 388] on icon "button" at bounding box center [644, 388] width 23 height 23
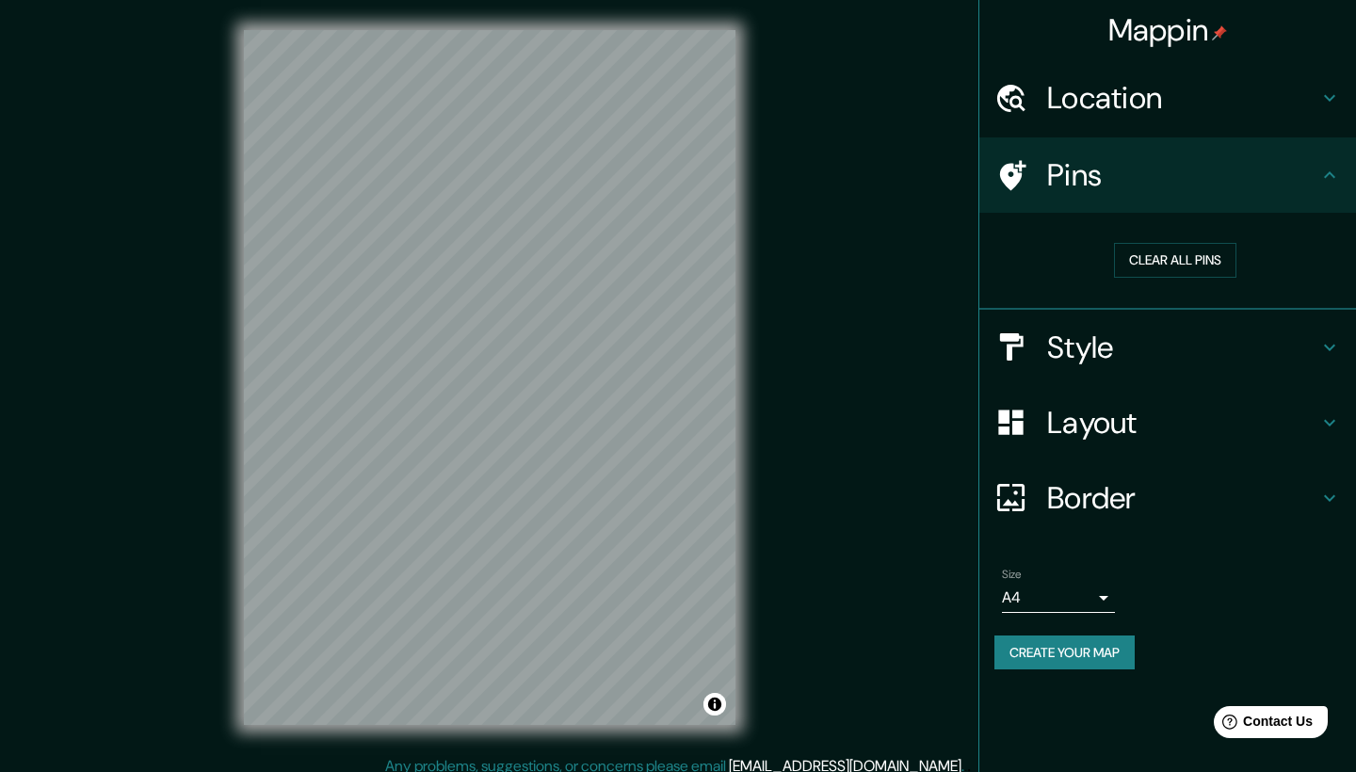
click at [1084, 107] on h4 "Location" at bounding box center [1182, 98] width 271 height 38
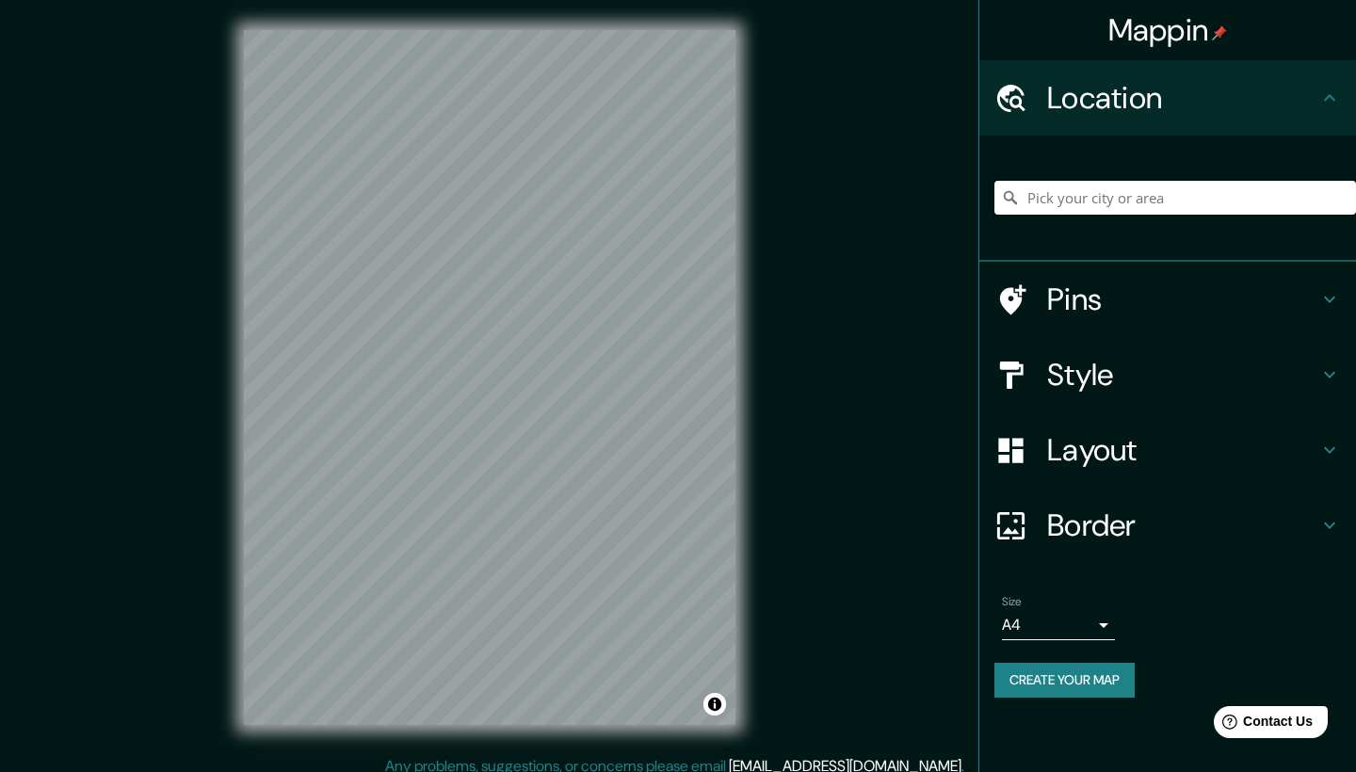
click at [1084, 194] on input "Pick your city or area" at bounding box center [1176, 198] width 362 height 34
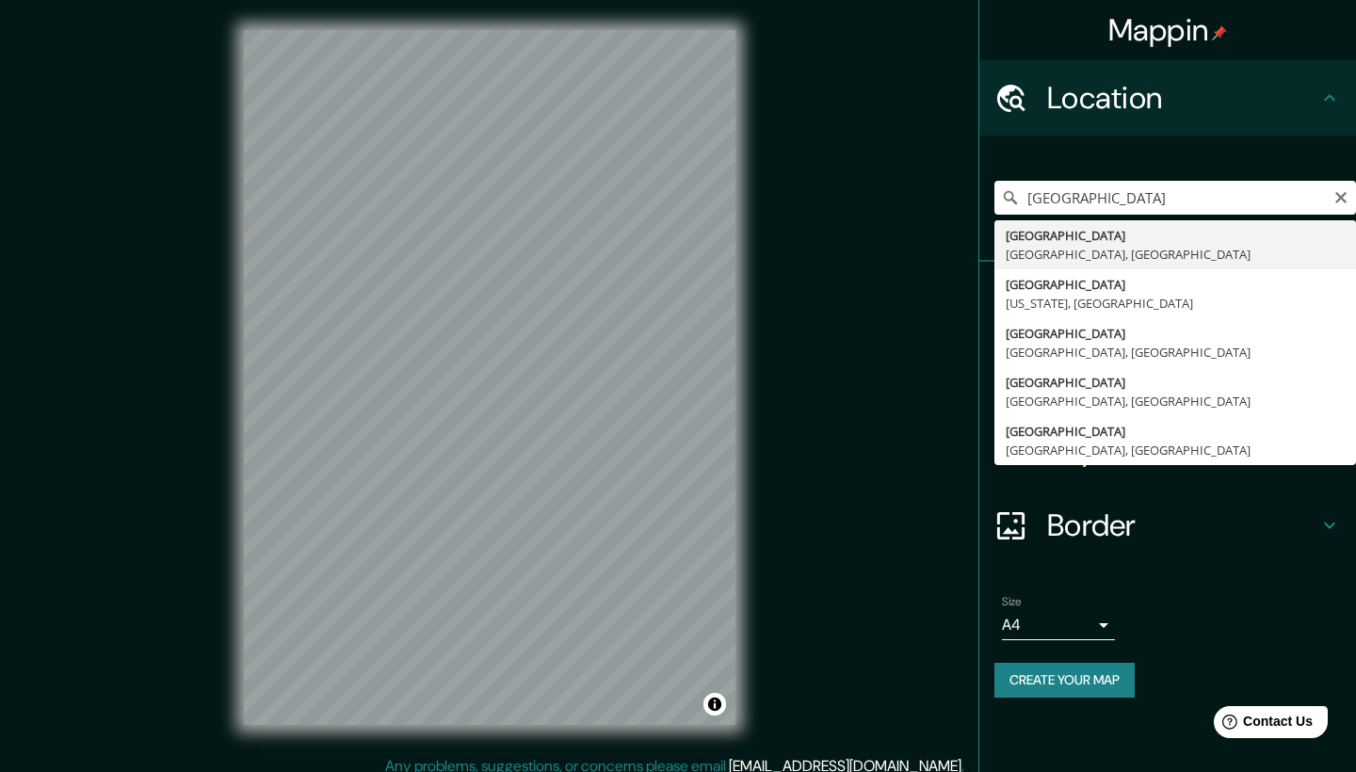
type input "[GEOGRAPHIC_DATA], [GEOGRAPHIC_DATA], [GEOGRAPHIC_DATA]"
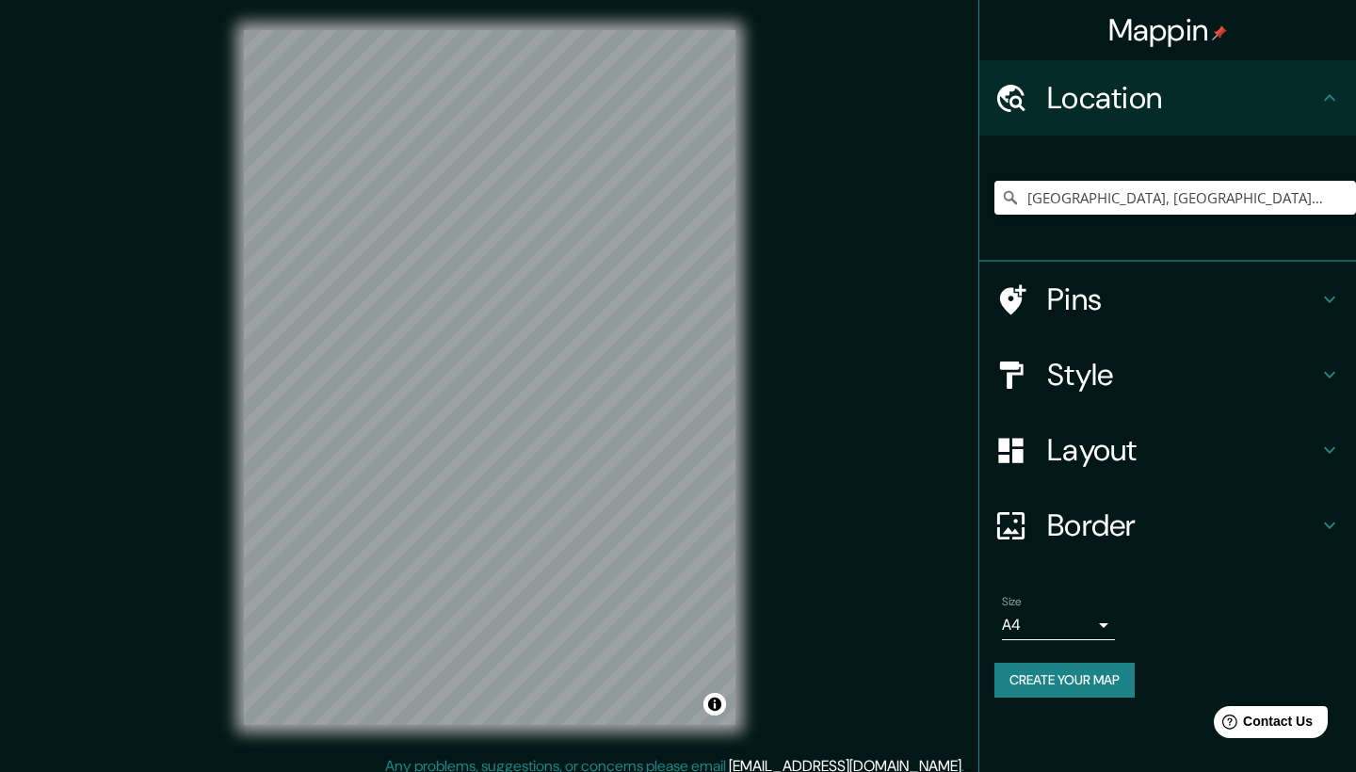
click at [223, 425] on div "© Mapbox © OpenStreetMap Improve this map" at bounding box center [490, 377] width 552 height 755
click at [1094, 203] on input "[GEOGRAPHIC_DATA], [GEOGRAPHIC_DATA], [GEOGRAPHIC_DATA]" at bounding box center [1176, 198] width 362 height 34
drag, startPoint x: 1029, startPoint y: 200, endPoint x: 1355, endPoint y: 203, distance: 325.9
click at [1355, 203] on input "[GEOGRAPHIC_DATA], [GEOGRAPHIC_DATA], [GEOGRAPHIC_DATA]" at bounding box center [1176, 198] width 362 height 34
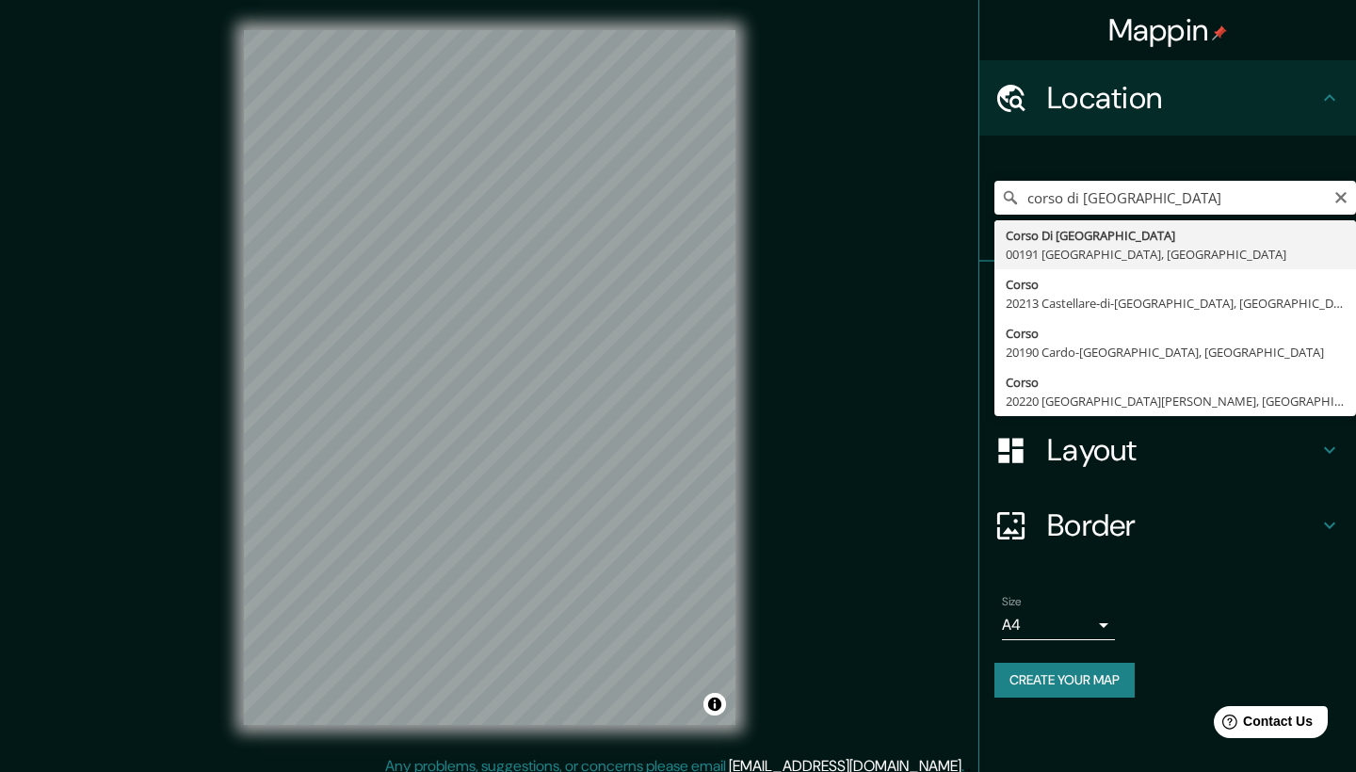
drag, startPoint x: 1355, startPoint y: 173, endPoint x: 1219, endPoint y: 236, distance: 150.4
type input "Corso Di Francia, 00191 Roma [GEOGRAPHIC_DATA], [GEOGRAPHIC_DATA]"
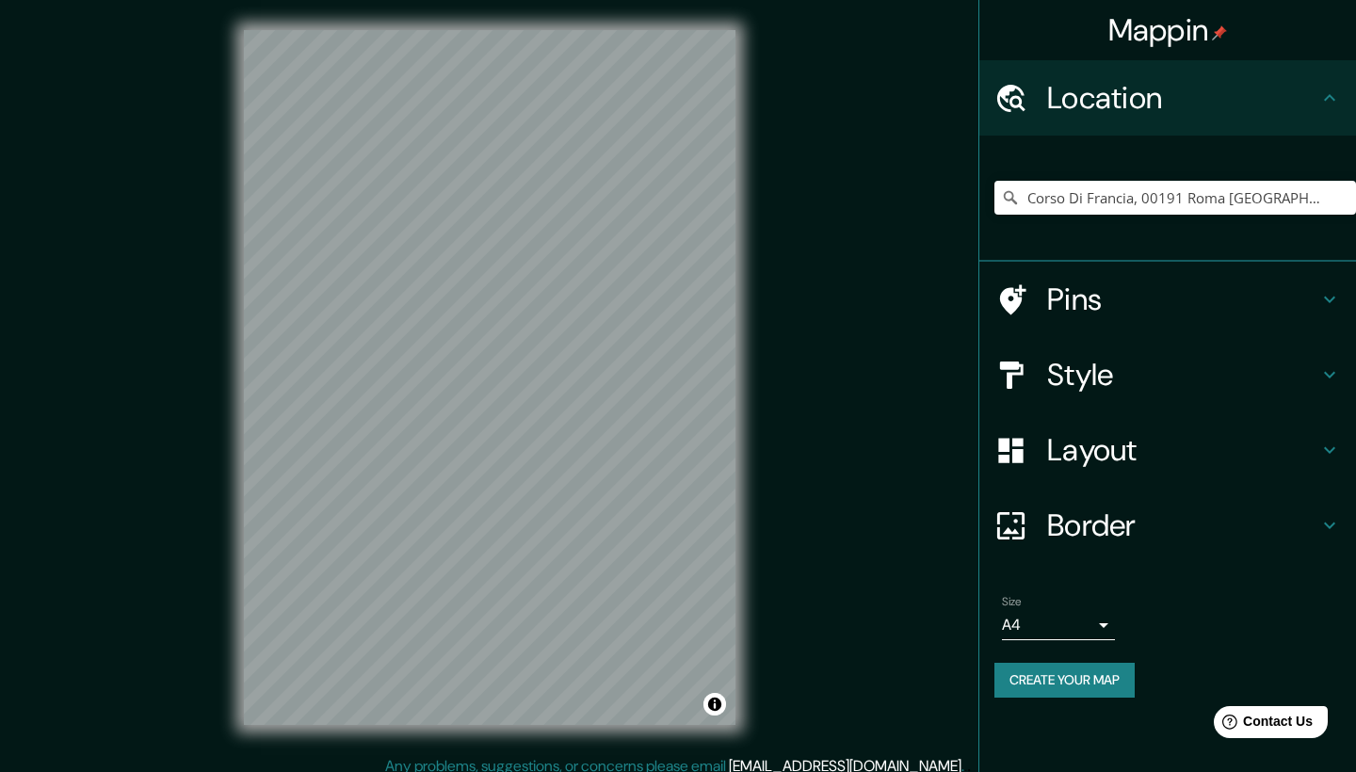
click at [1076, 607] on body "Mappin Location [GEOGRAPHIC_DATA] [GEOGRAPHIC_DATA] [GEOGRAPHIC_DATA], [GEOGRAP…" at bounding box center [678, 386] width 1356 height 772
click at [1059, 695] on li "A3" at bounding box center [1058, 694] width 113 height 34
click at [1059, 608] on body "Mappin Location [GEOGRAPHIC_DATA] [GEOGRAPHIC_DATA] [GEOGRAPHIC_DATA], [GEOGRAP…" at bounding box center [678, 386] width 1356 height 772
click at [1056, 668] on li "A4" at bounding box center [1058, 660] width 113 height 34
click at [1050, 625] on body "Mappin Location [GEOGRAPHIC_DATA] [GEOGRAPHIC_DATA] [GEOGRAPHIC_DATA], [GEOGRAP…" at bounding box center [678, 386] width 1356 height 772
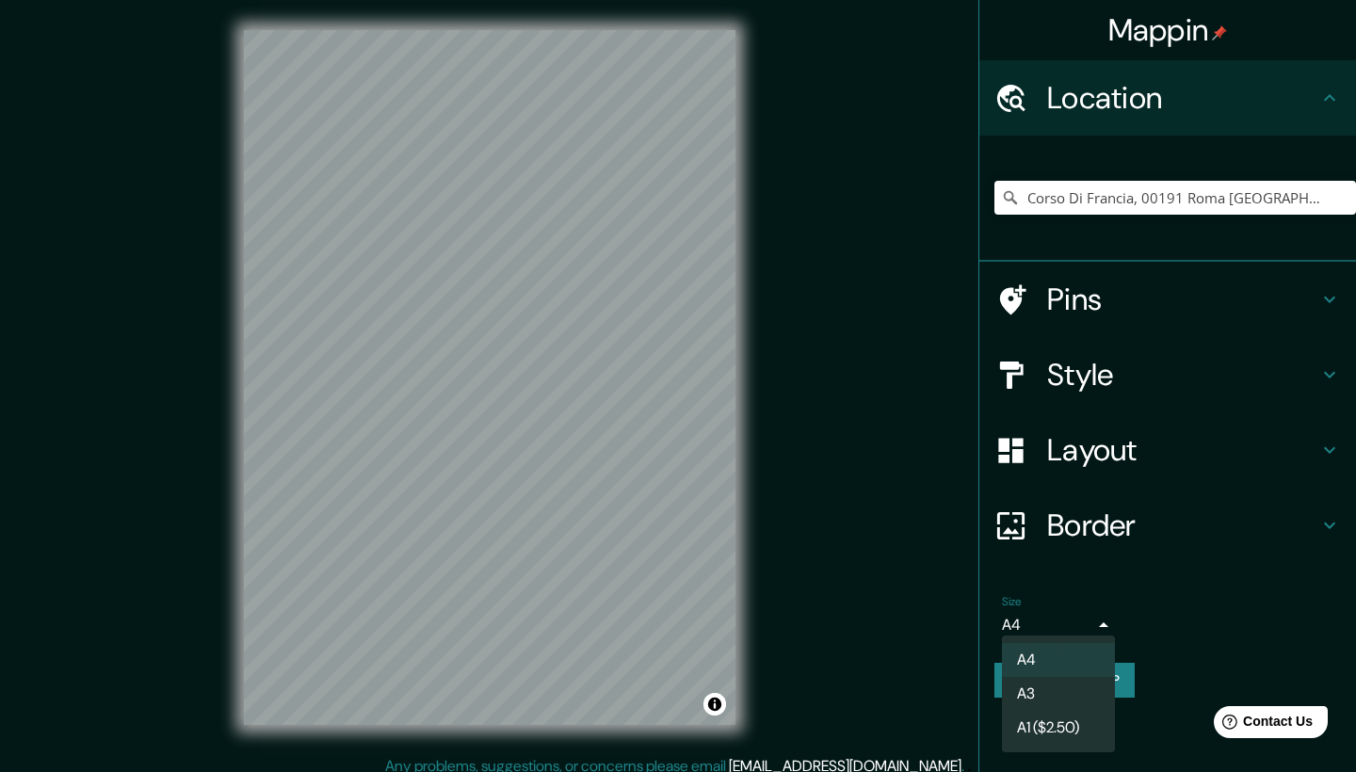
click at [1050, 721] on li "A1 ($2.50)" at bounding box center [1058, 728] width 113 height 34
type input "a3"
drag, startPoint x: 1145, startPoint y: 198, endPoint x: 1355, endPoint y: 220, distance: 211.3
click at [1355, 220] on div "Corso Di Francia, 00191 Roma [GEOGRAPHIC_DATA], [GEOGRAPHIC_DATA]" at bounding box center [1176, 198] width 362 height 94
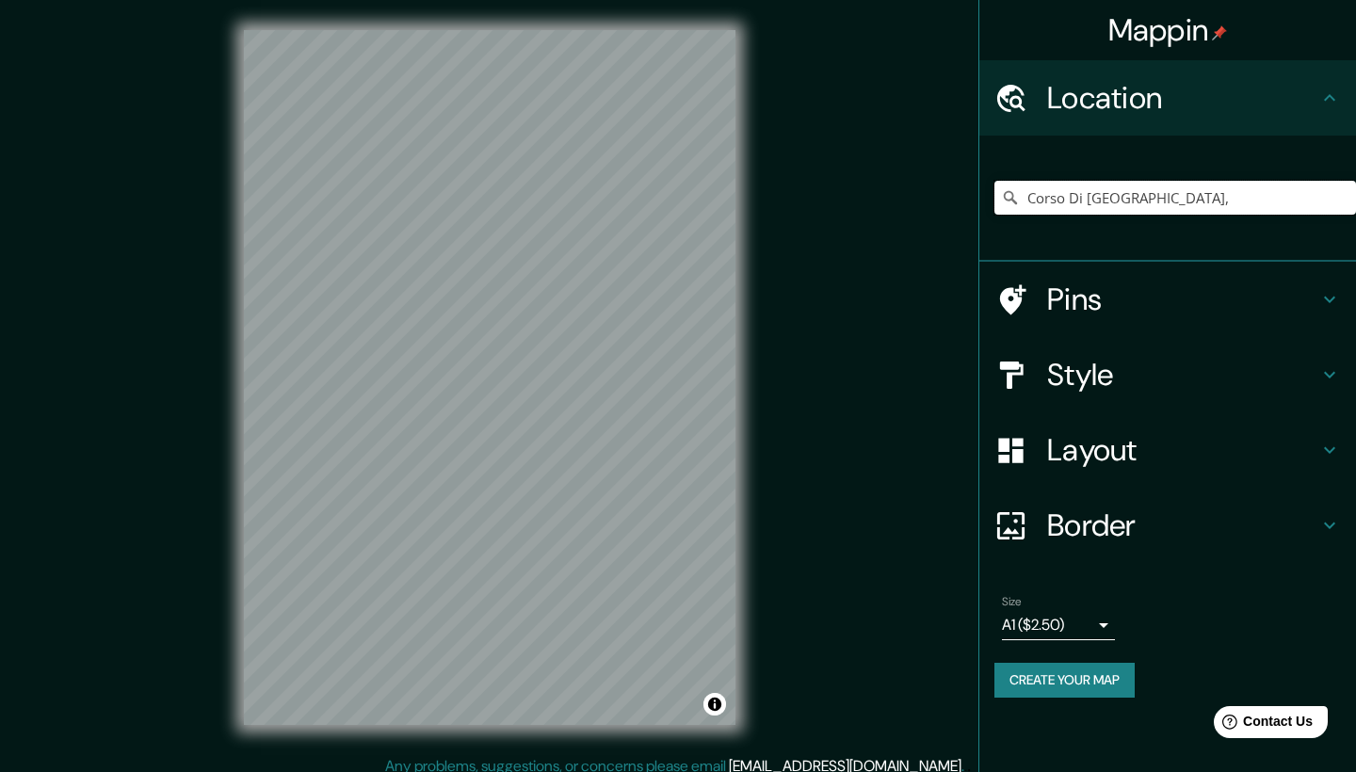
type input "Corso Di Francia, 00191 Roma [GEOGRAPHIC_DATA], [GEOGRAPHIC_DATA]"
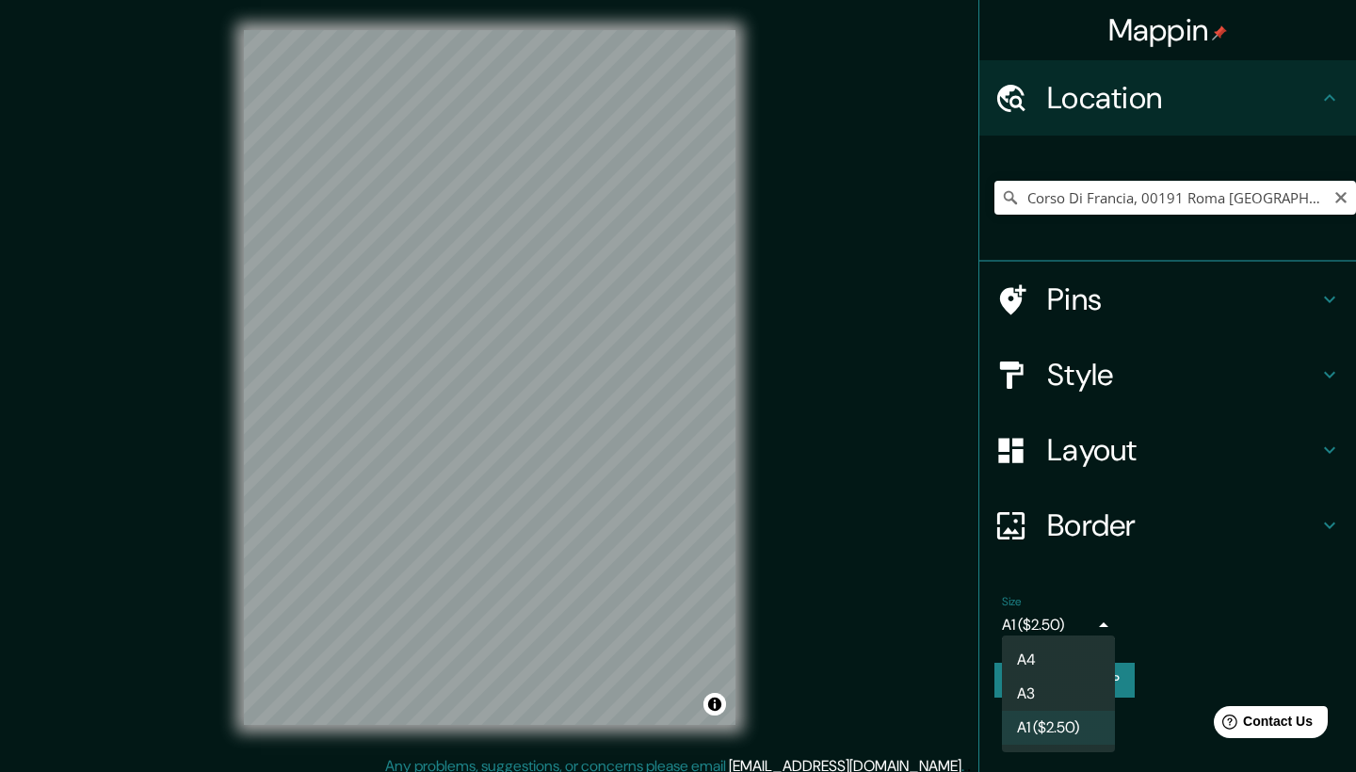
click at [1097, 625] on body "Mappin Location [GEOGRAPHIC_DATA] [GEOGRAPHIC_DATA] [GEOGRAPHIC_DATA], [GEOGRAP…" at bounding box center [678, 386] width 1356 height 772
click at [1055, 680] on li "A3" at bounding box center [1058, 694] width 113 height 34
type input "a4"
click at [1061, 608] on body "Mappin Location [GEOGRAPHIC_DATA] [GEOGRAPHIC_DATA] [GEOGRAPHIC_DATA], [GEOGRAP…" at bounding box center [678, 386] width 1356 height 772
click at [1044, 696] on li "A3" at bounding box center [1058, 694] width 113 height 34
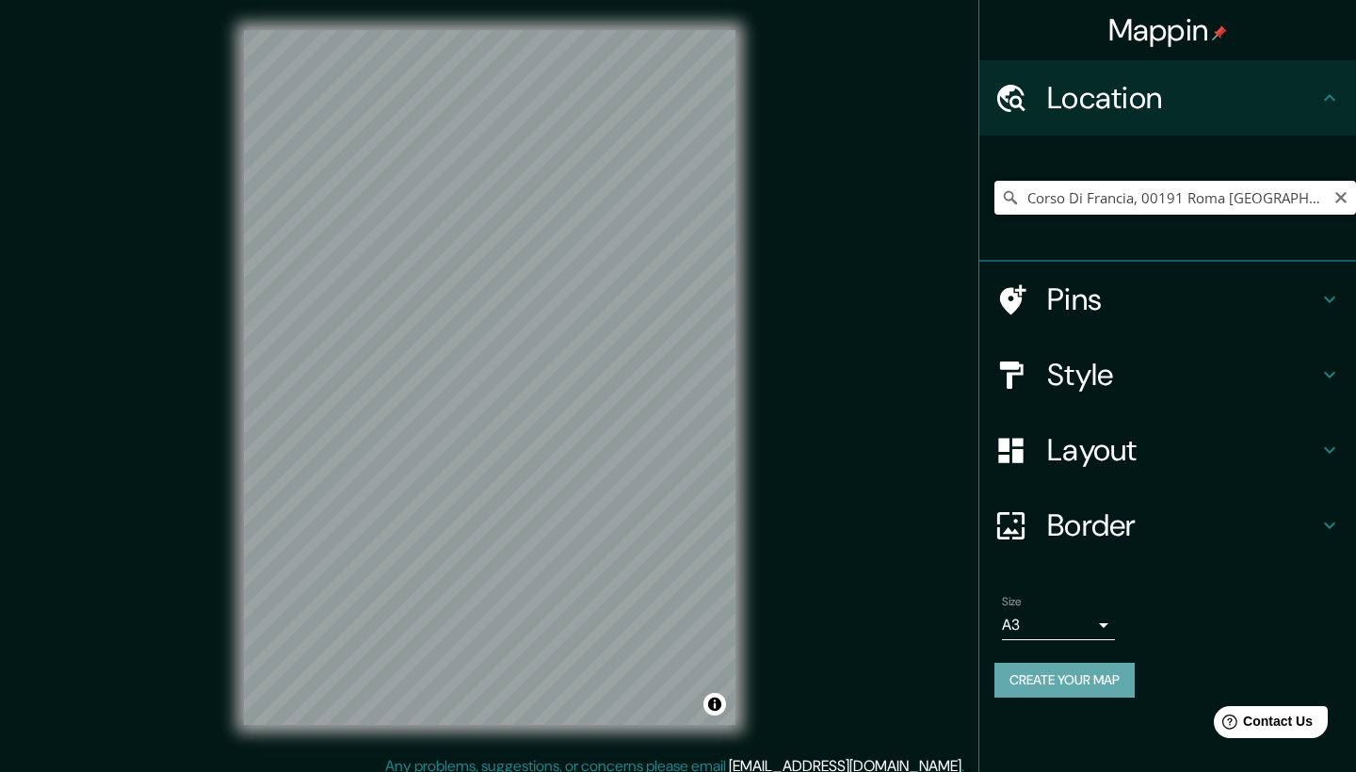
click at [1038, 673] on button "Create your map" at bounding box center [1065, 680] width 140 height 35
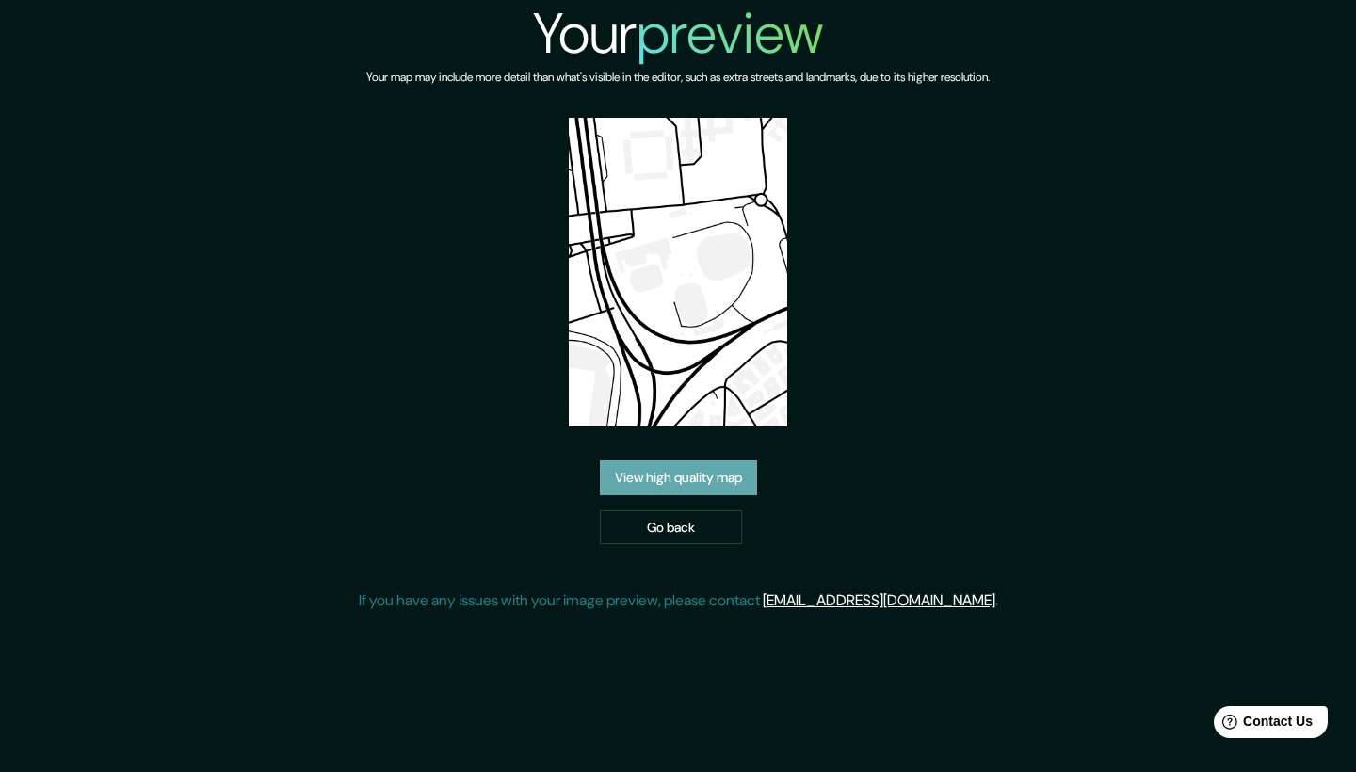
click at [673, 461] on link "View high quality map" at bounding box center [678, 478] width 157 height 35
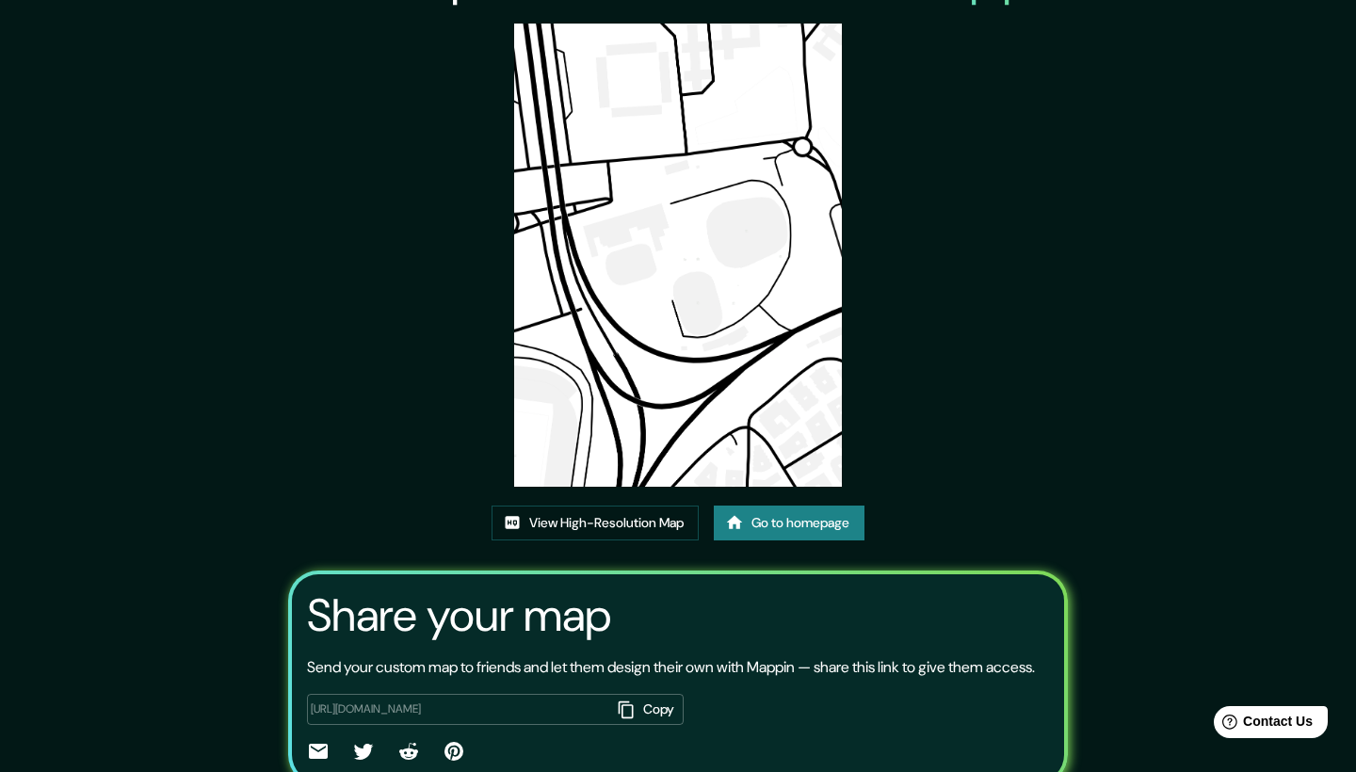
scroll to position [67, 0]
